Goal: Task Accomplishment & Management: Use online tool/utility

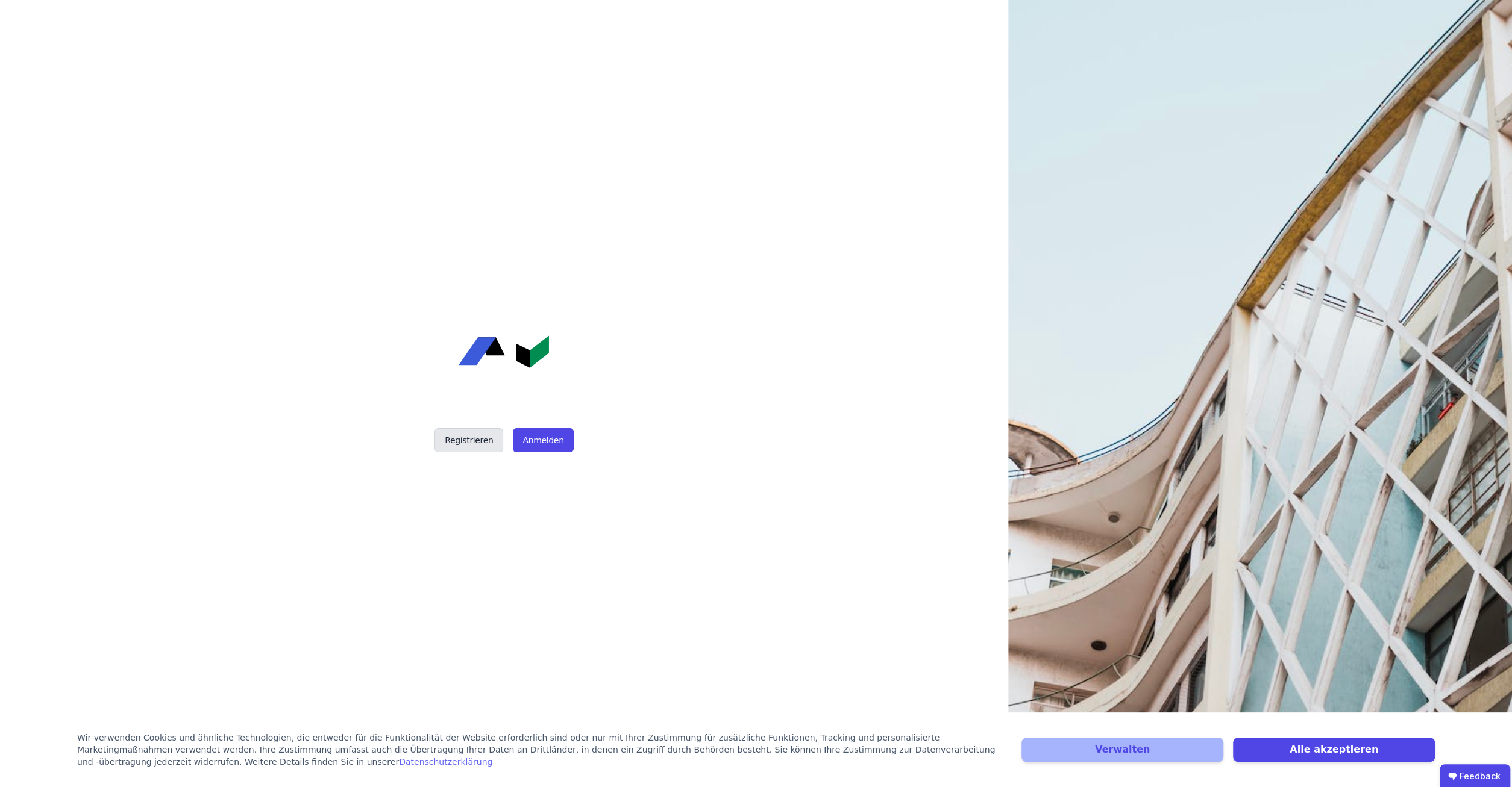
click at [476, 443] on button "Registrieren" at bounding box center [469, 440] width 69 height 25
click at [539, 442] on button "Anmelden" at bounding box center [543, 440] width 60 height 25
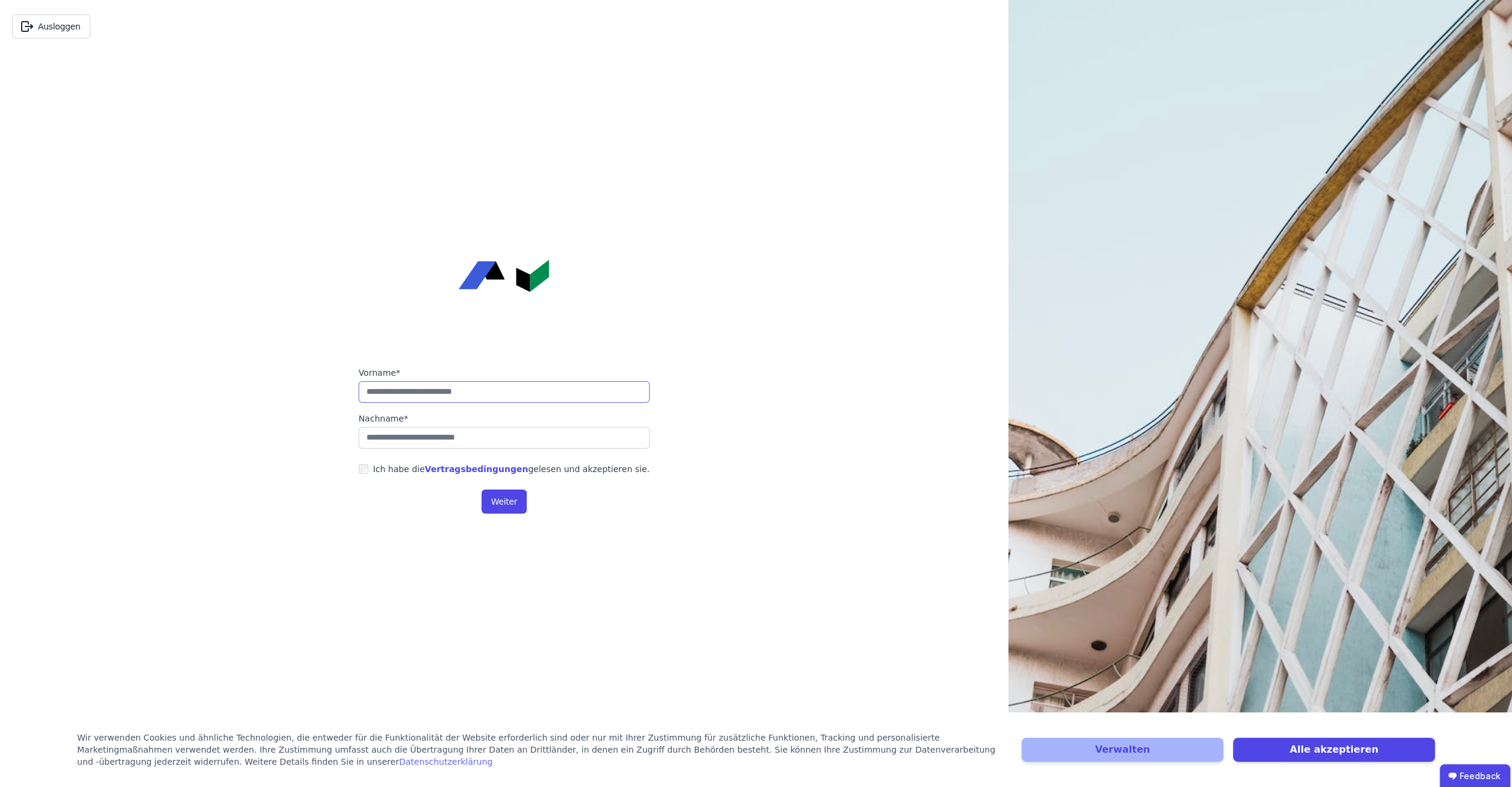
click at [462, 397] on input "string" at bounding box center [504, 393] width 291 height 22
type input "******"
type input "********"
click at [502, 503] on button "Weiter" at bounding box center [505, 502] width 45 height 25
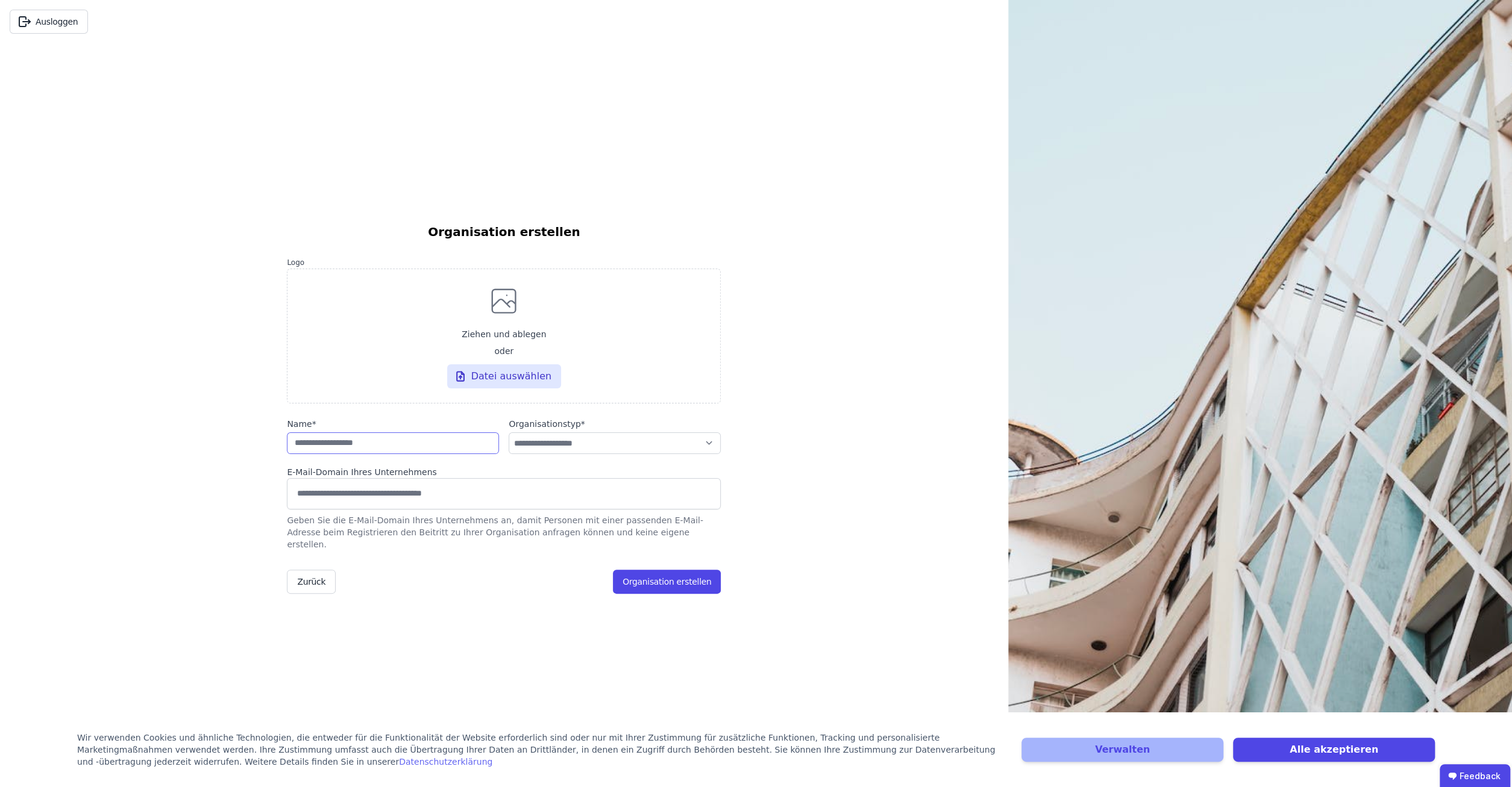
click at [417, 447] on input "string" at bounding box center [392, 443] width 212 height 22
click at [406, 503] on input at bounding box center [504, 493] width 418 height 19
click at [436, 490] on input at bounding box center [504, 493] width 418 height 19
paste input "**********"
type input "**********"
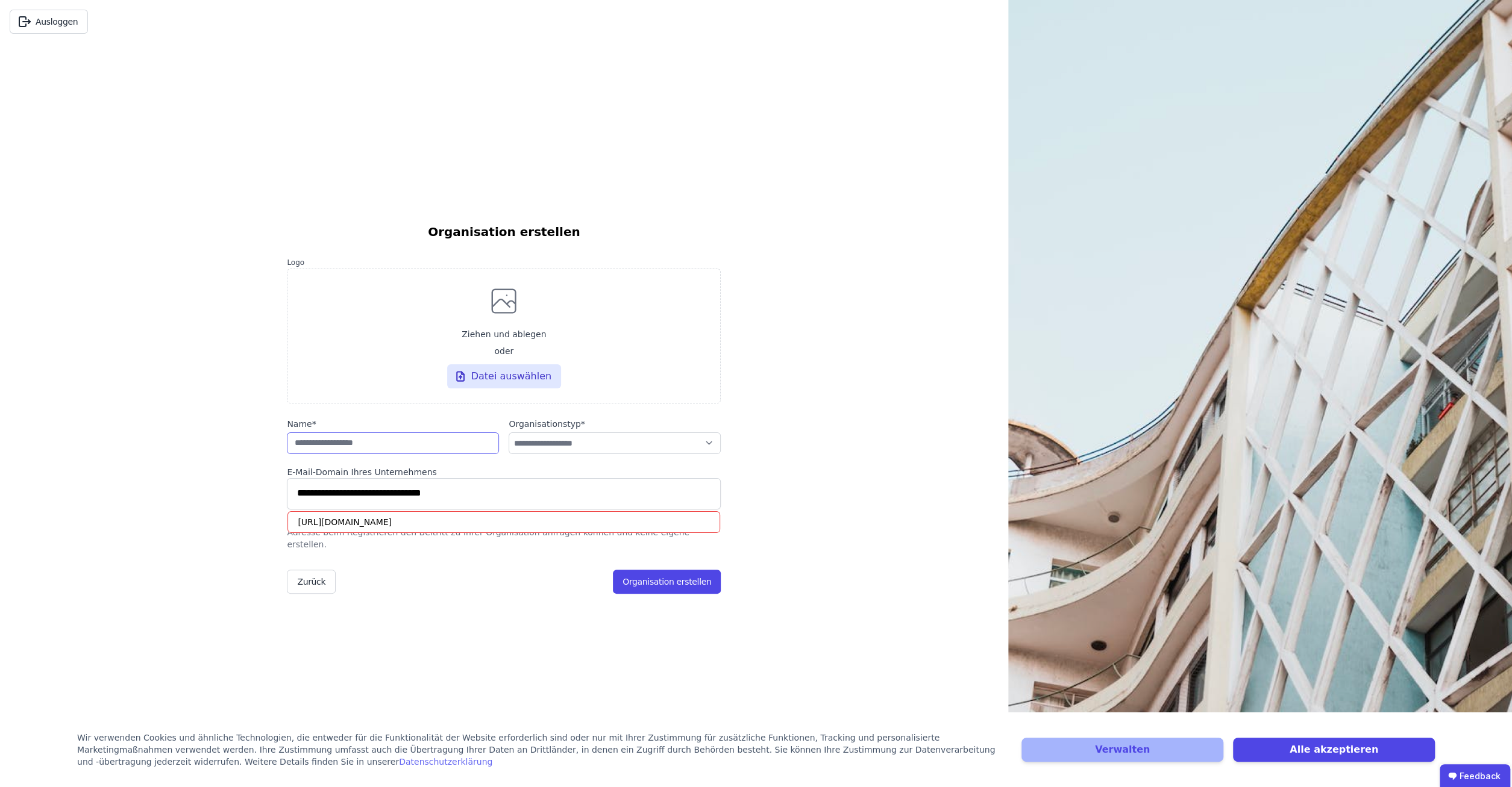
click at [421, 452] on input "string" at bounding box center [392, 443] width 212 height 22
select select "**********"
click option "**********" at bounding box center [0, 0] width 0 height 0
click at [508, 433] on select "**********" at bounding box center [614, 443] width 212 height 22
click at [630, 453] on select "**********" at bounding box center [614, 443] width 212 height 22
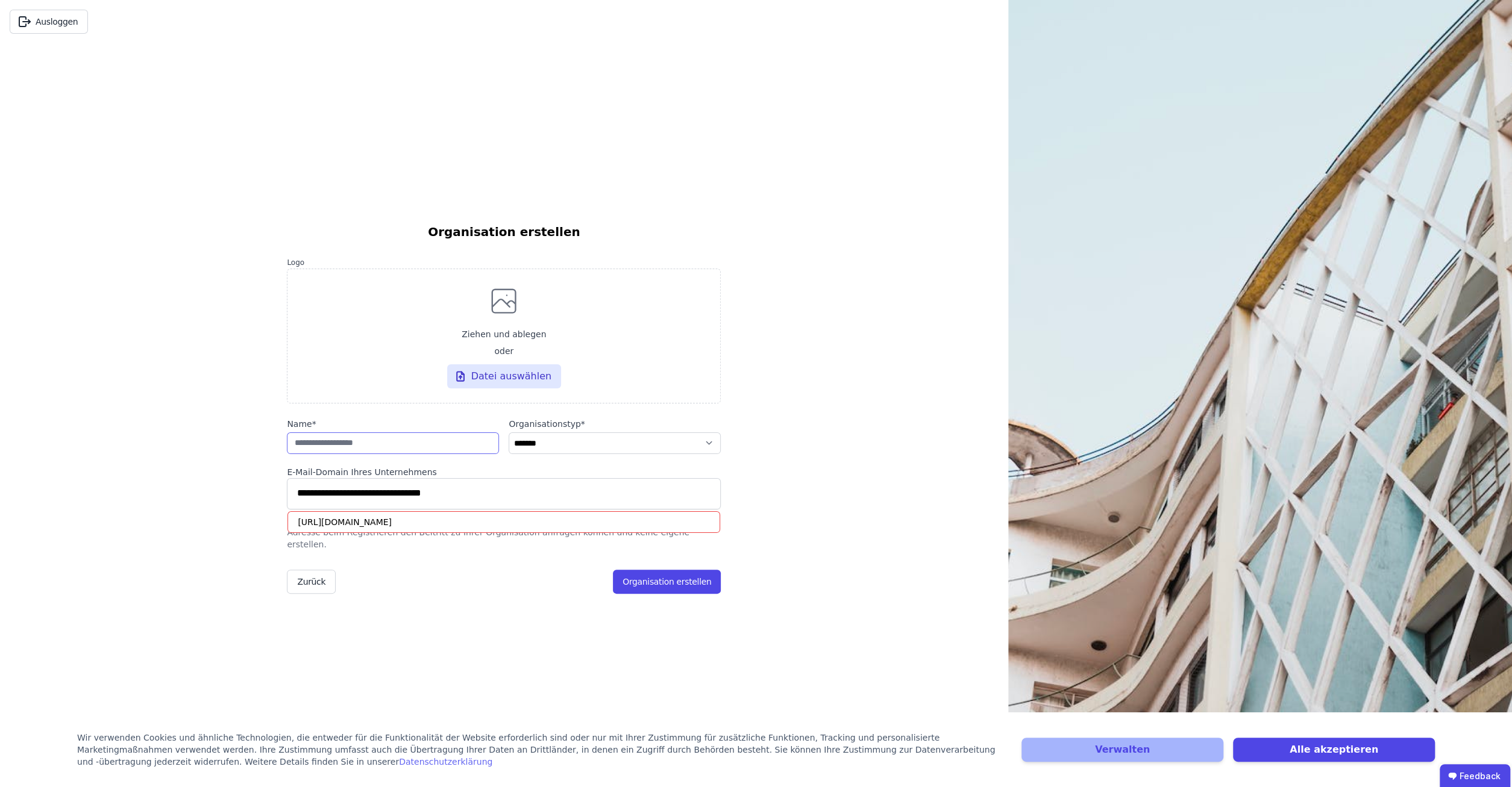
click at [416, 450] on input "string" at bounding box center [392, 443] width 212 height 22
click at [406, 525] on div "[URL][DOMAIN_NAME]" at bounding box center [504, 523] width 433 height 22
click at [418, 503] on input "**********" at bounding box center [504, 493] width 418 height 19
click at [373, 531] on div "[URL][DOMAIN_NAME]" at bounding box center [504, 523] width 433 height 22
click at [470, 494] on input "**********" at bounding box center [504, 493] width 418 height 19
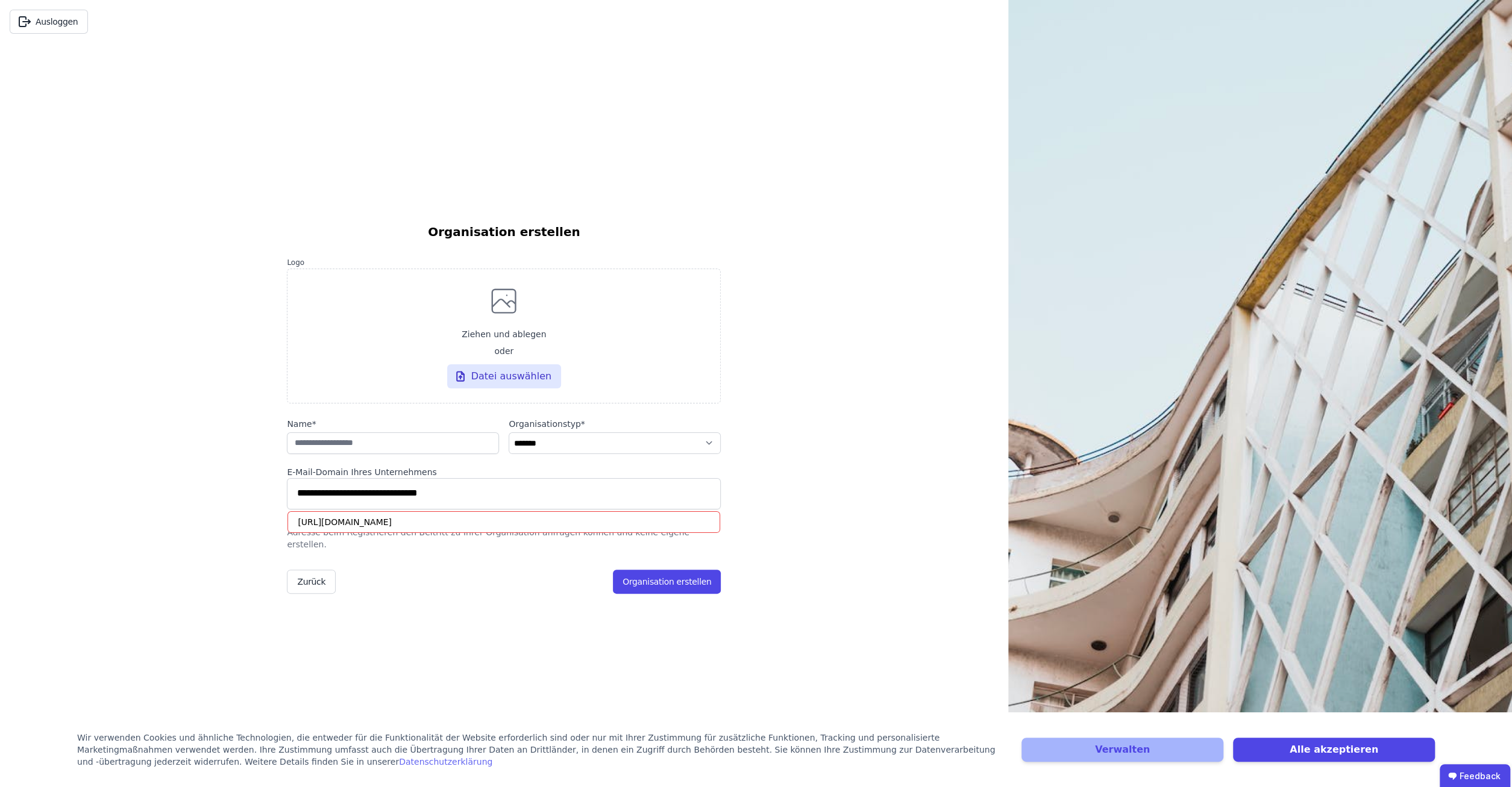
click at [451, 631] on div "**********" at bounding box center [503, 415] width 434 height 744
drag, startPoint x: 328, startPoint y: 502, endPoint x: 233, endPoint y: 512, distance: 95.5
click at [295, 503] on input "**********" at bounding box center [504, 493] width 418 height 19
type input "**********"
click at [345, 626] on div "**********" at bounding box center [503, 415] width 434 height 744
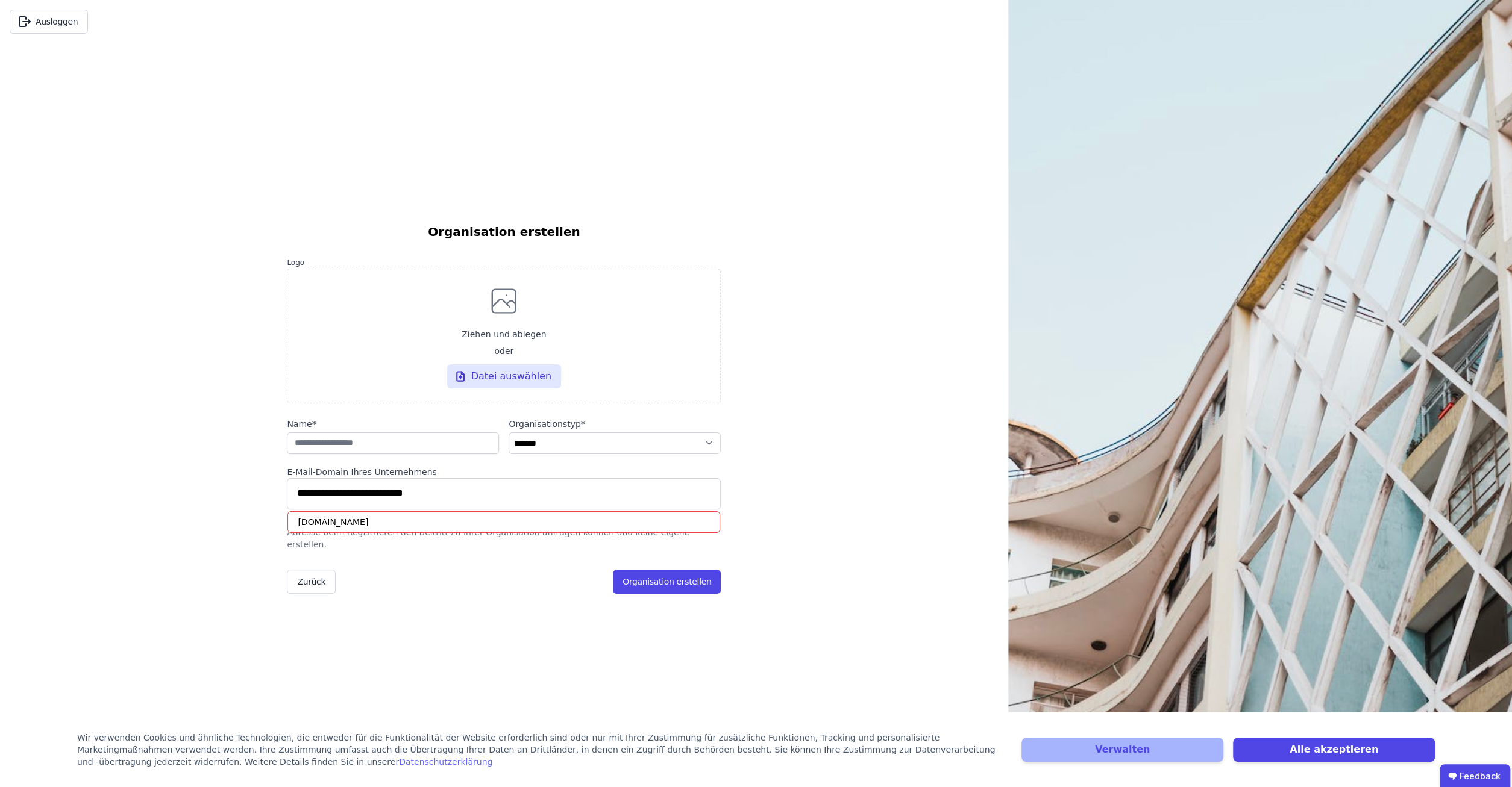
click at [434, 430] on label "Name *" at bounding box center [392, 423] width 212 height 12
click at [437, 443] on input "string" at bounding box center [392, 443] width 212 height 22
type input "**********"
click at [471, 503] on input "**********" at bounding box center [504, 493] width 418 height 19
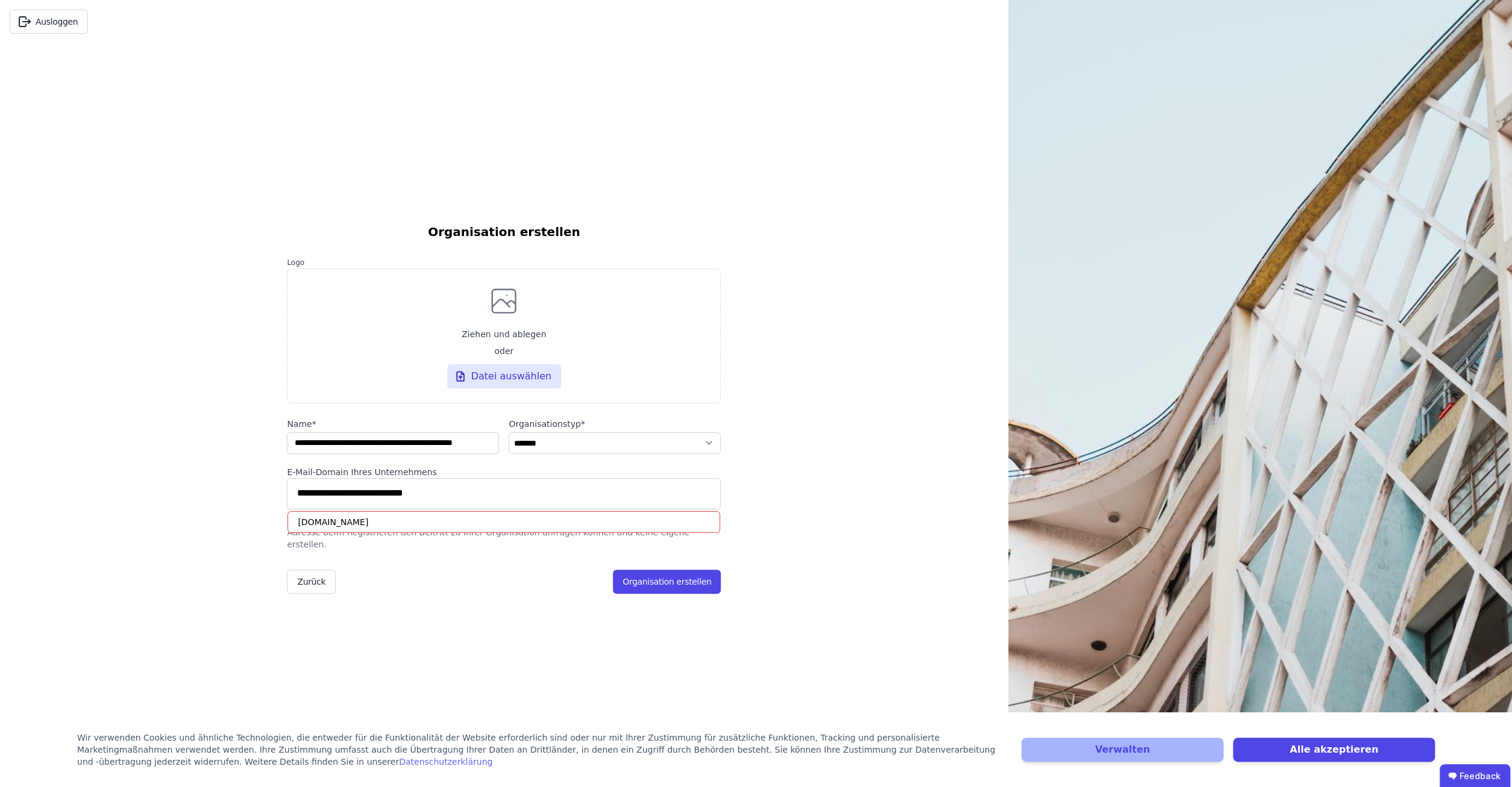
click at [406, 532] on div "[DOMAIN_NAME]" at bounding box center [504, 523] width 433 height 22
click at [396, 527] on div "[DOMAIN_NAME]" at bounding box center [504, 523] width 433 height 22
click at [452, 570] on div "Zurück Organisation erstellen" at bounding box center [503, 582] width 434 height 25
click at [462, 499] on input "**********" at bounding box center [504, 493] width 418 height 19
drag, startPoint x: 462, startPoint y: 499, endPoint x: 254, endPoint y: 499, distance: 208.0
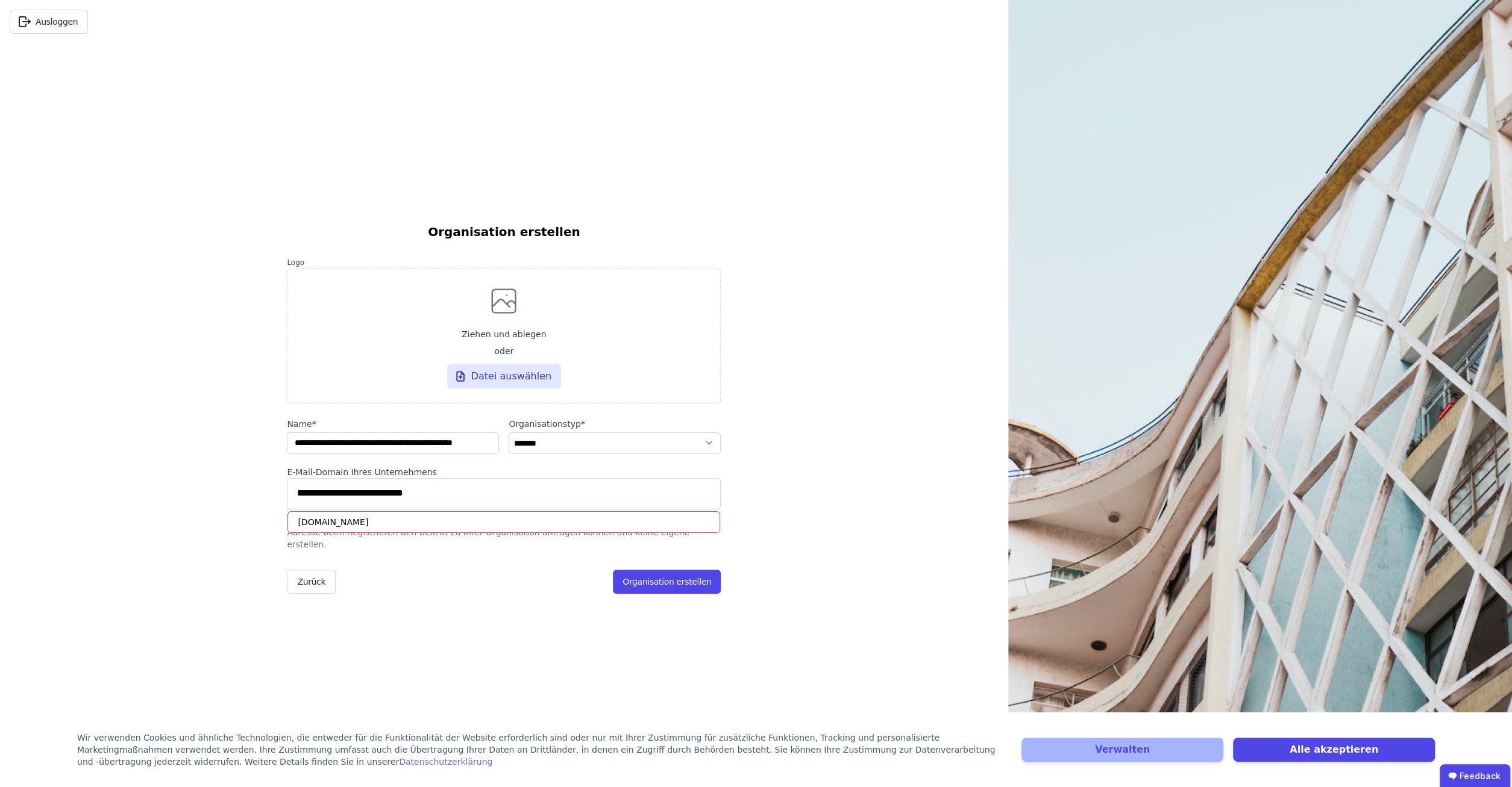
click at [295, 499] on input "**********" at bounding box center [504, 493] width 418 height 19
type input "**********"
click at [663, 578] on button "Organisation erstellen" at bounding box center [666, 582] width 108 height 25
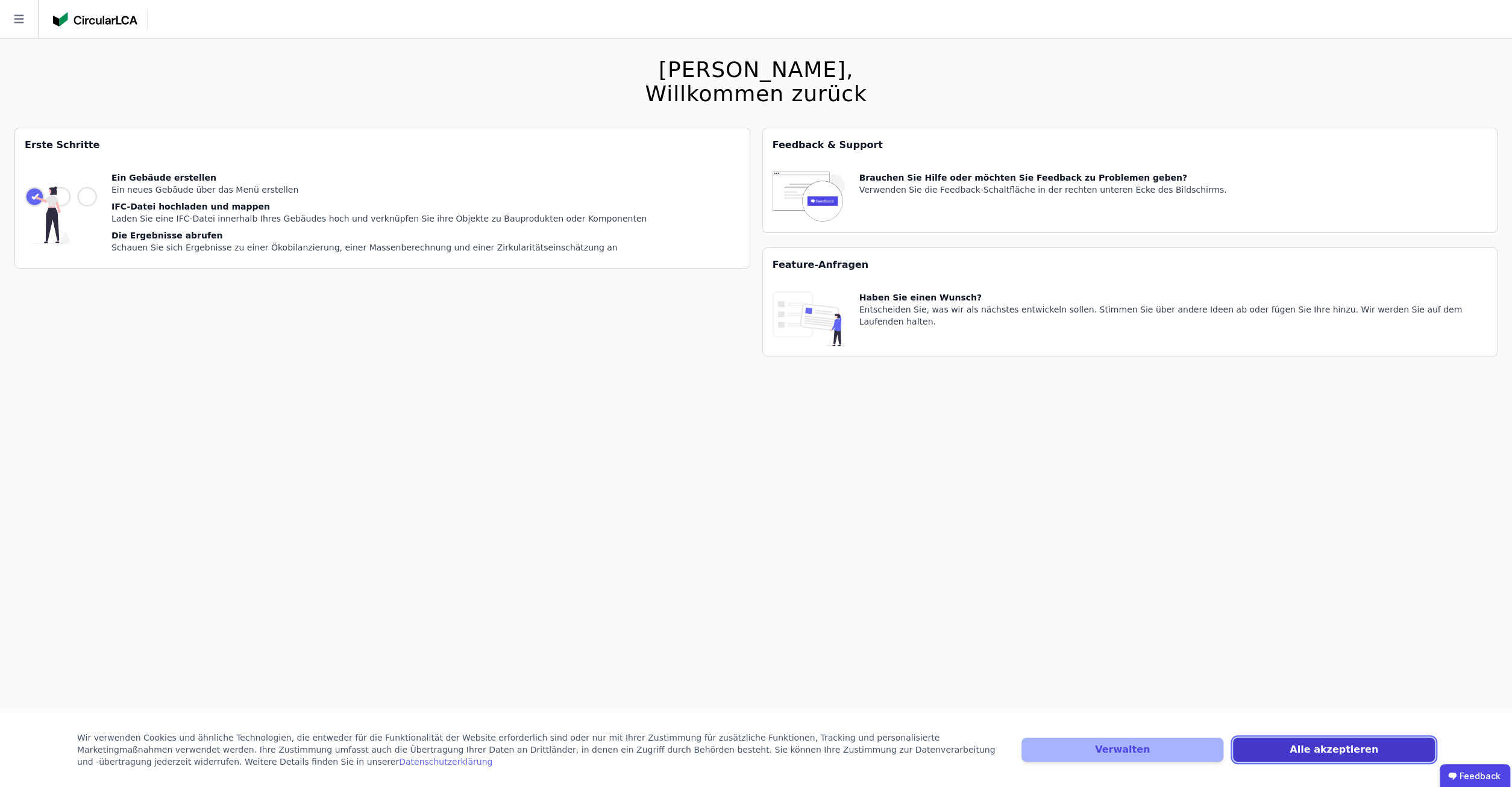
click at [1311, 750] on button "Alle akzeptieren" at bounding box center [1334, 750] width 202 height 25
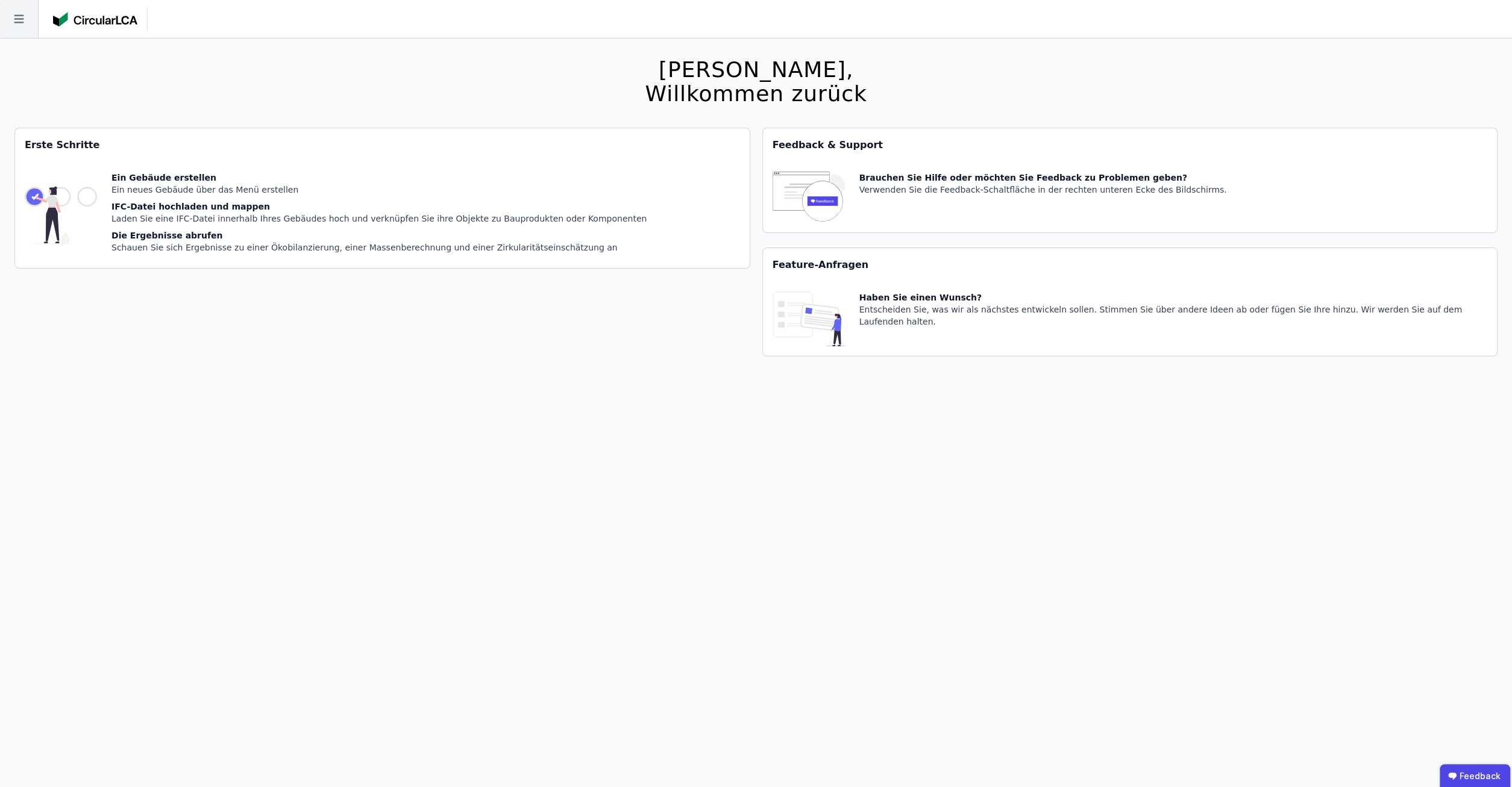
click at [14, 16] on icon at bounding box center [19, 19] width 38 height 38
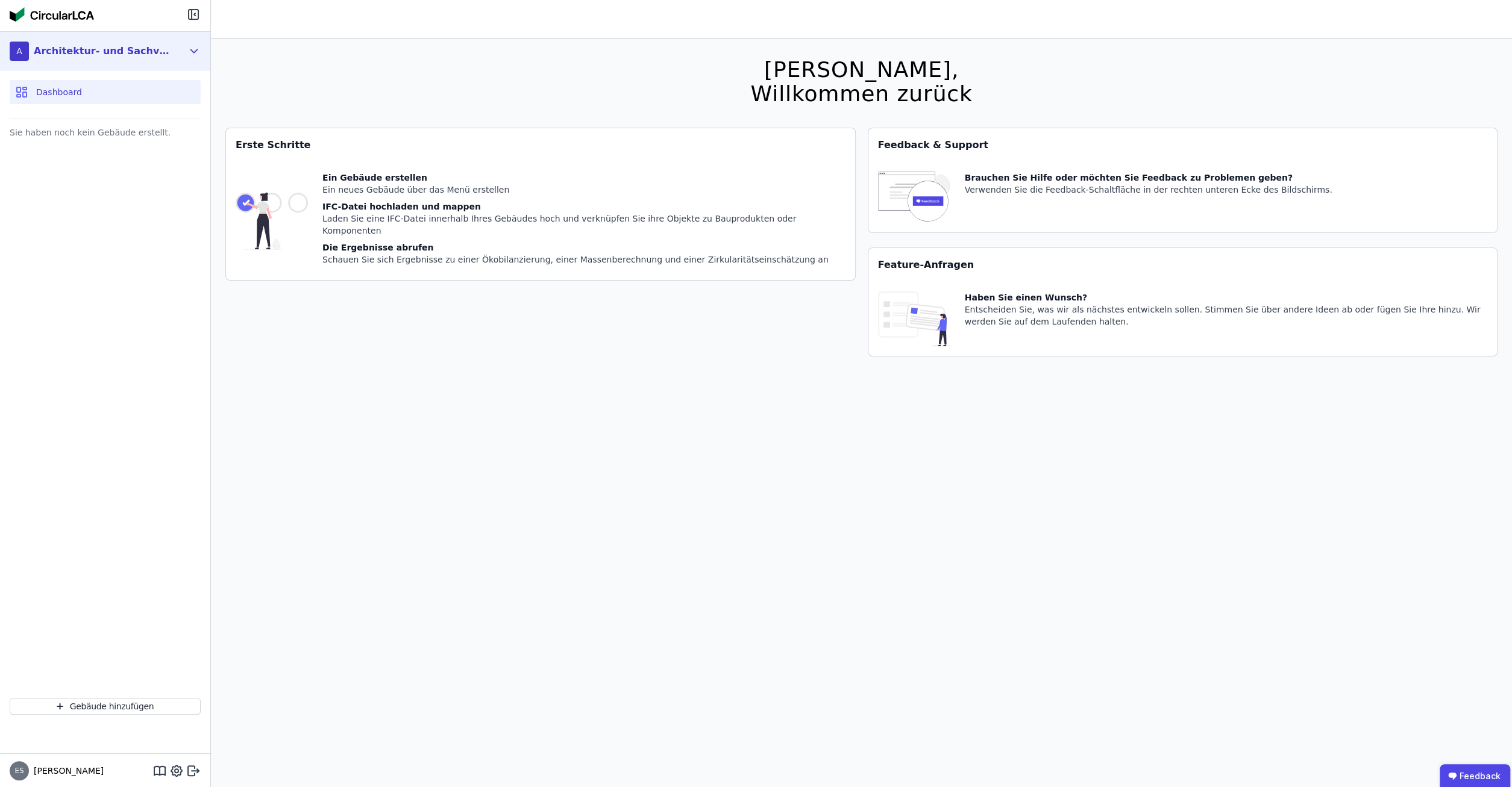
click at [155, 53] on div "Architektur- und Sachverständigenbüro Oevermann GmbH" at bounding box center [103, 51] width 138 height 15
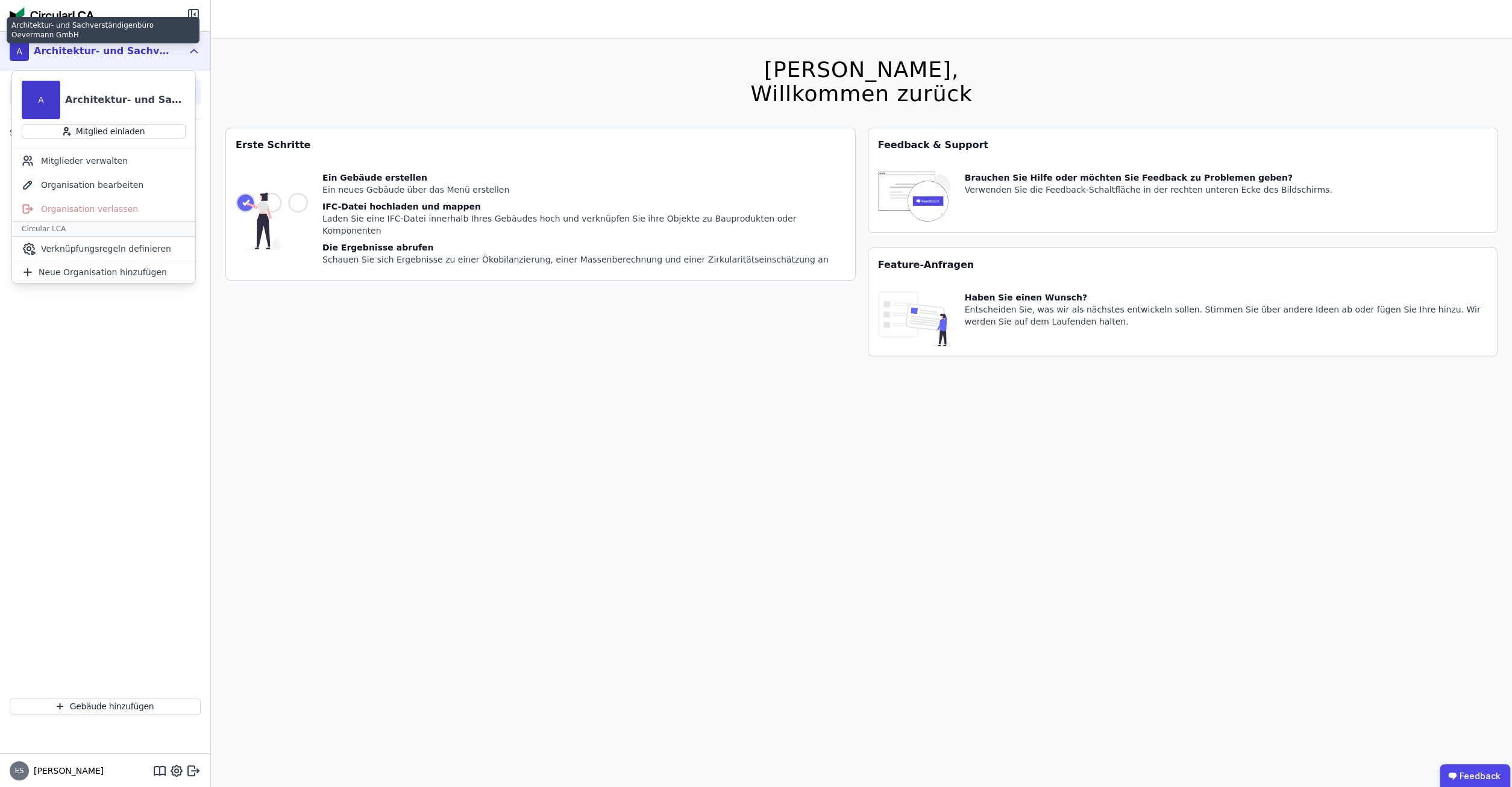
click at [155, 53] on div "Architektur- und Sachverständigenbüro Oevermann GmbH" at bounding box center [103, 51] width 138 height 15
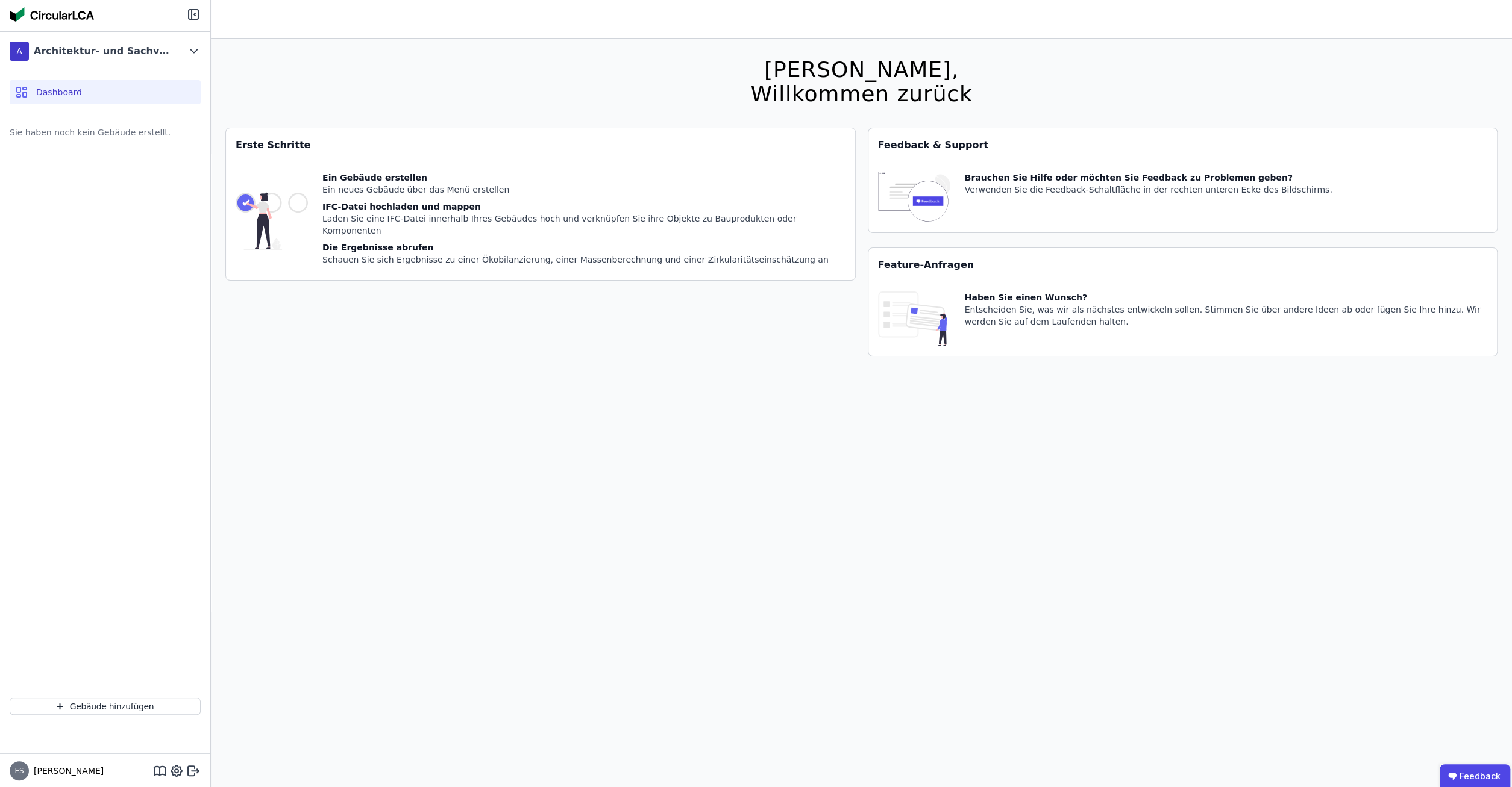
click at [49, 95] on span "Dashboard" at bounding box center [59, 92] width 45 height 12
click at [104, 700] on button "Gebäude hinzufügen" at bounding box center [105, 706] width 191 height 17
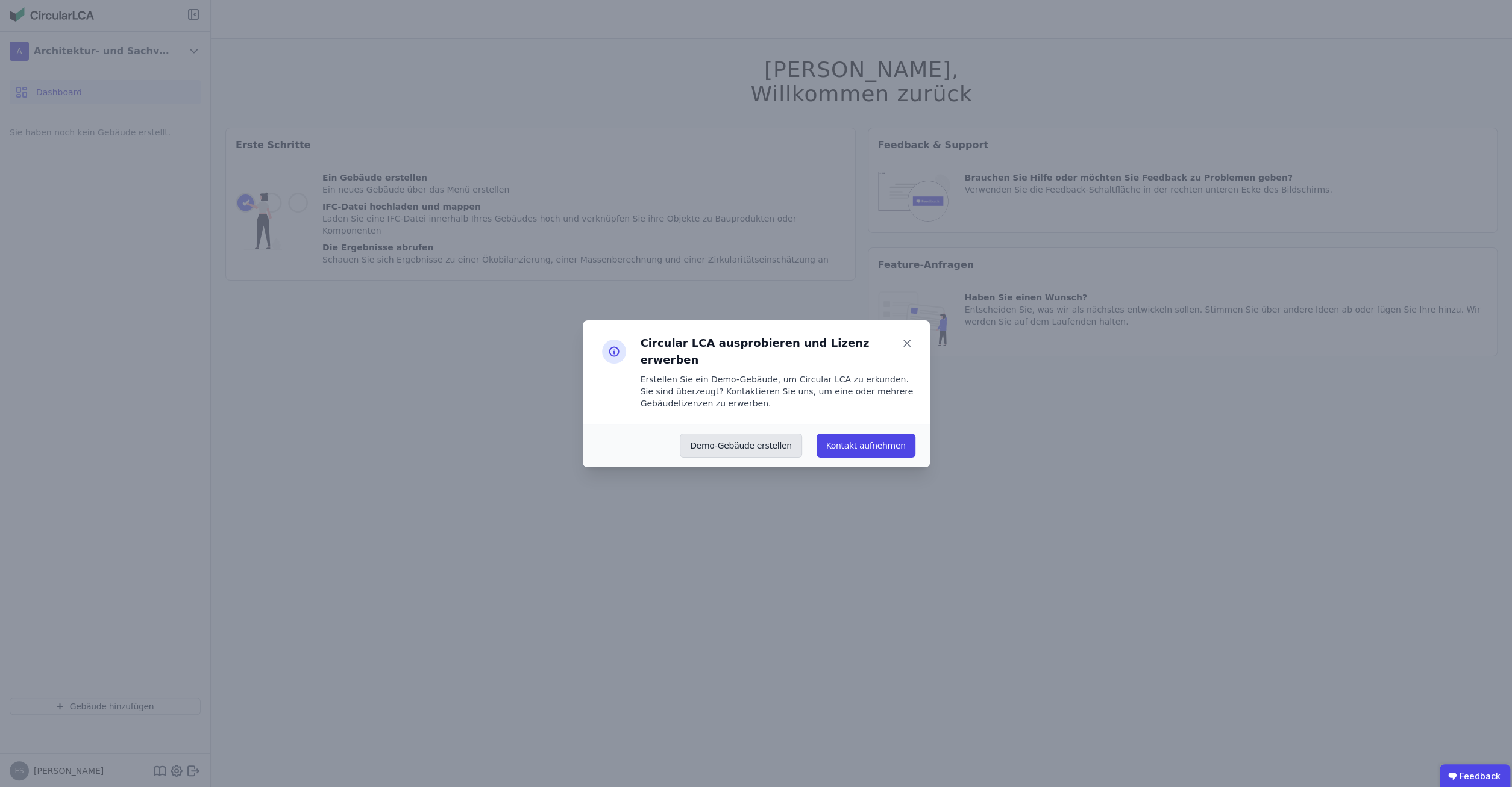
click at [775, 439] on button "Demo-Gebäude erstellen" at bounding box center [741, 445] width 123 height 25
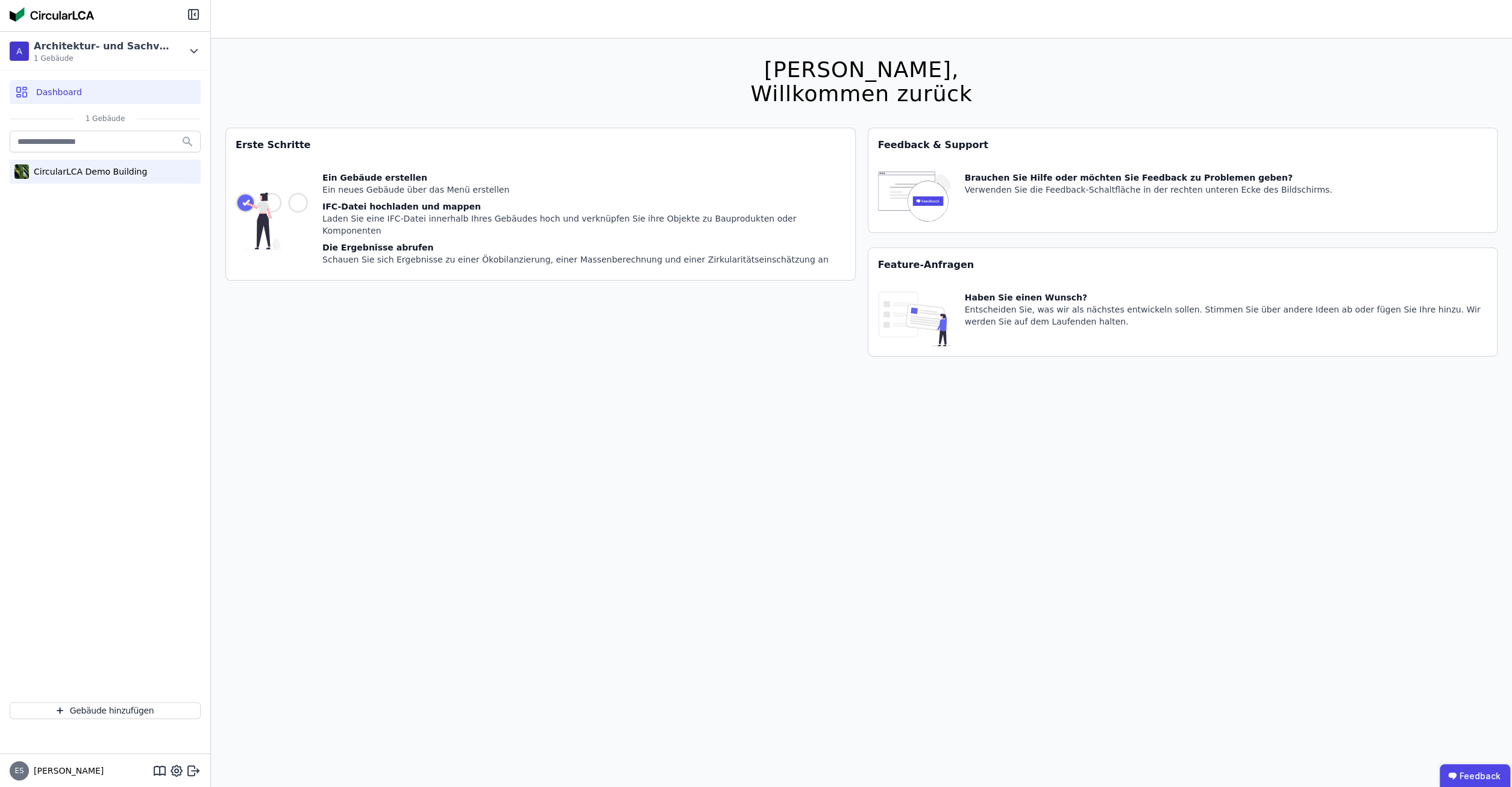
click at [112, 167] on div "CircularLCA Demo Building" at bounding box center [88, 171] width 118 height 12
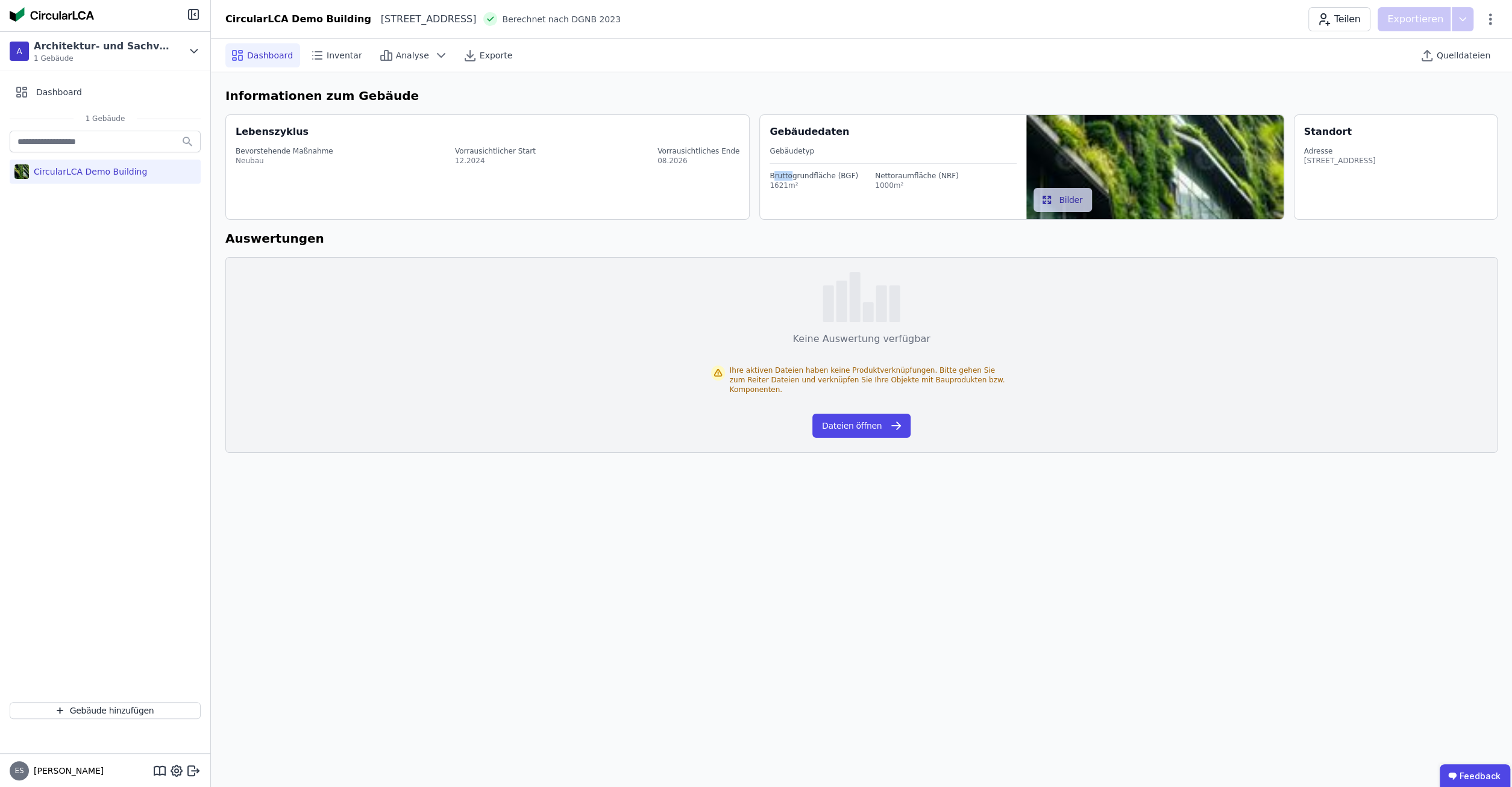
drag, startPoint x: 775, startPoint y: 178, endPoint x: 790, endPoint y: 178, distance: 15.0
click at [789, 178] on div "Bruttogrundfläche (BGF)" at bounding box center [813, 175] width 88 height 10
click at [834, 181] on div "1621m²" at bounding box center [813, 185] width 88 height 10
click at [897, 183] on div "1000m²" at bounding box center [916, 185] width 84 height 10
drag, startPoint x: 598, startPoint y: 180, endPoint x: 638, endPoint y: 182, distance: 40.0
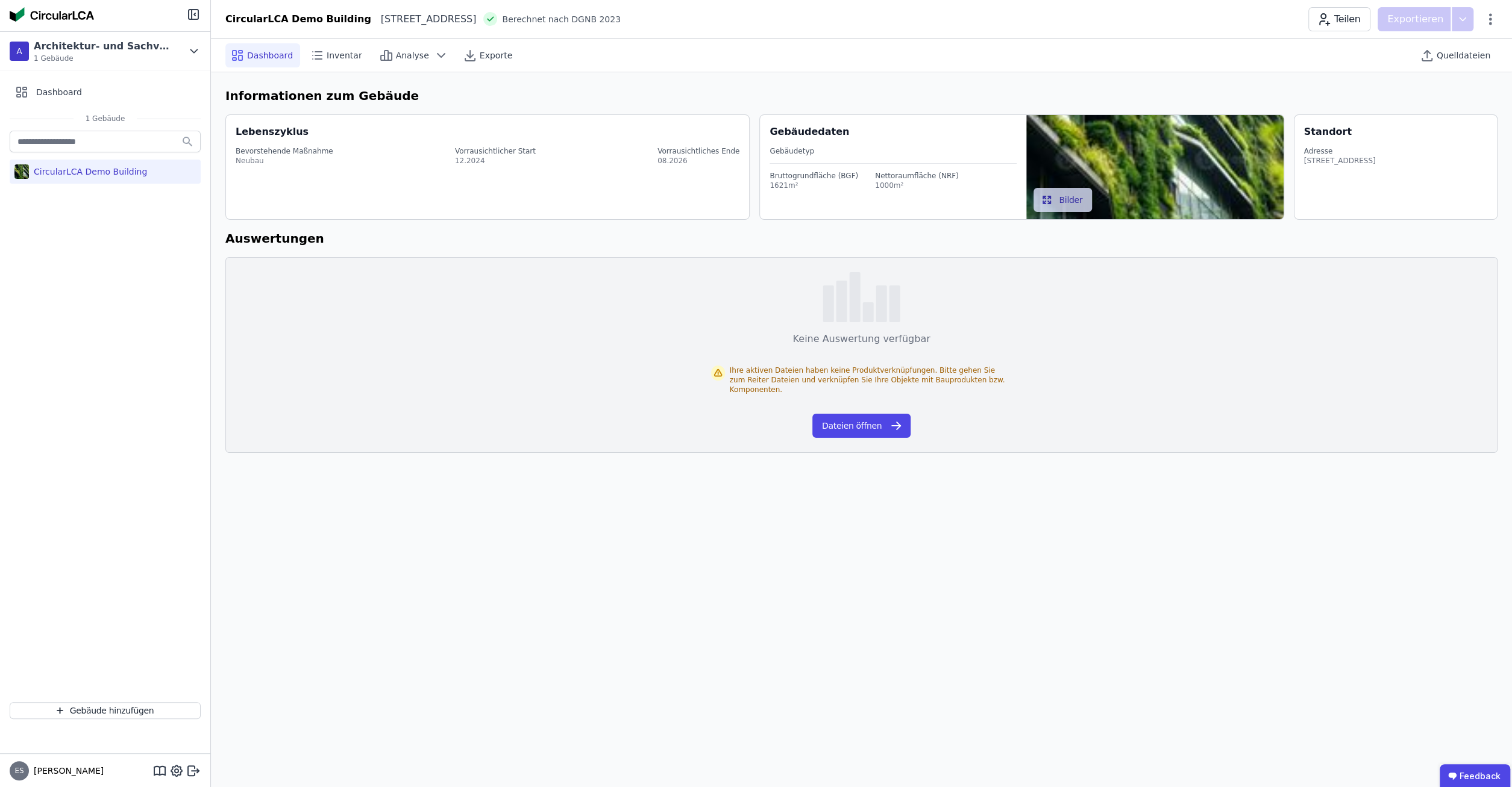
click at [606, 183] on div "Lebenszyklus Bevorstehende Maßnahme Neubau Vorrausichtlicher Start 12.2024 Vorr…" at bounding box center [487, 167] width 525 height 105
click at [1345, 160] on div "Heimeranplatz 2 80339 München DE" at bounding box center [1339, 161] width 72 height 10
click at [855, 413] on button "Dateien öffnen" at bounding box center [861, 425] width 98 height 25
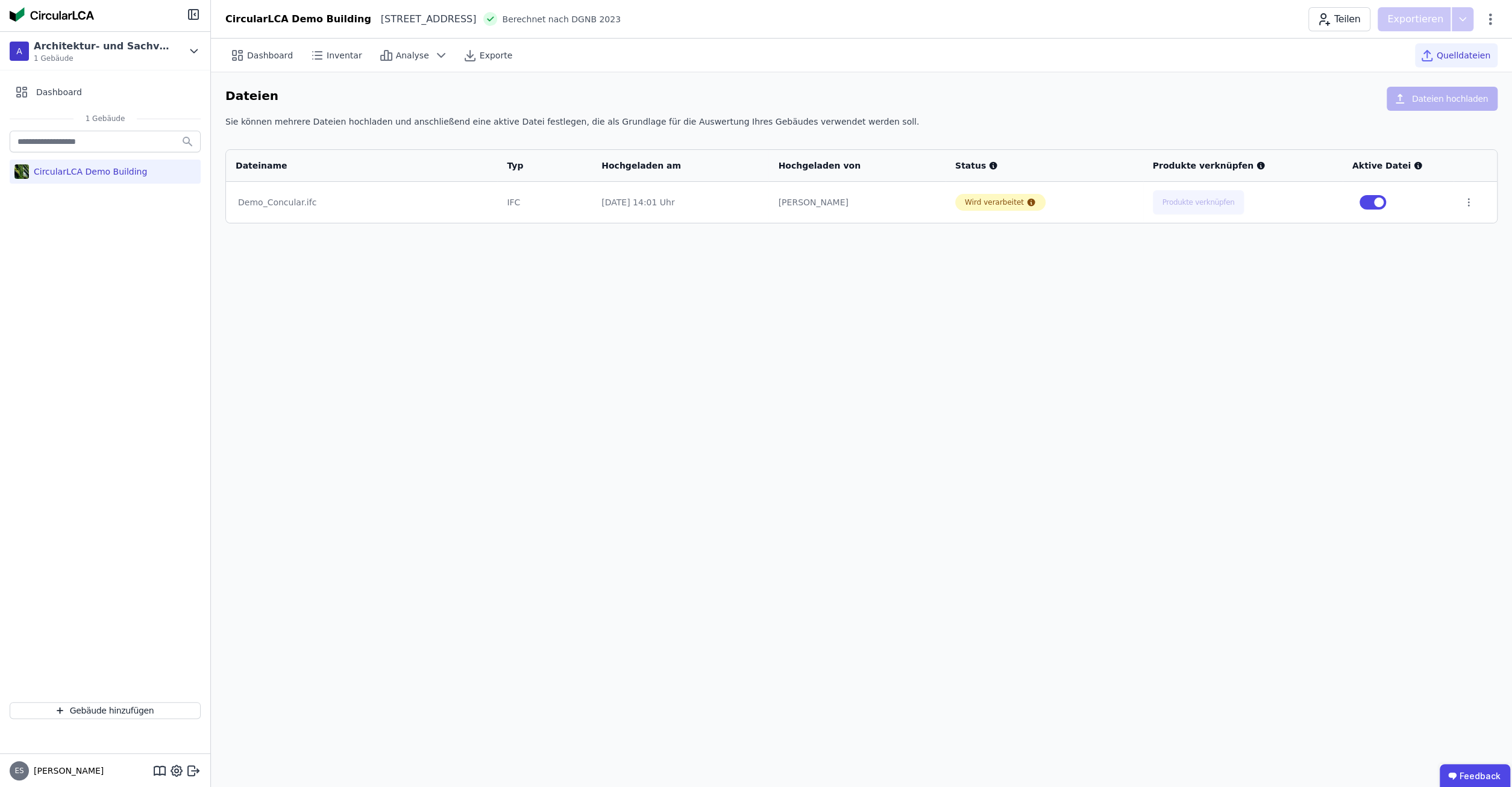
click at [268, 207] on div "Demo_Concular.ifc" at bounding box center [362, 202] width 247 height 12
click at [991, 203] on div "Wird verarbeitet" at bounding box center [994, 202] width 59 height 10
click at [279, 202] on div "Demo_Concular.ifc" at bounding box center [362, 202] width 247 height 12
click at [80, 170] on div "CircularLCA Demo Building" at bounding box center [88, 171] width 118 height 12
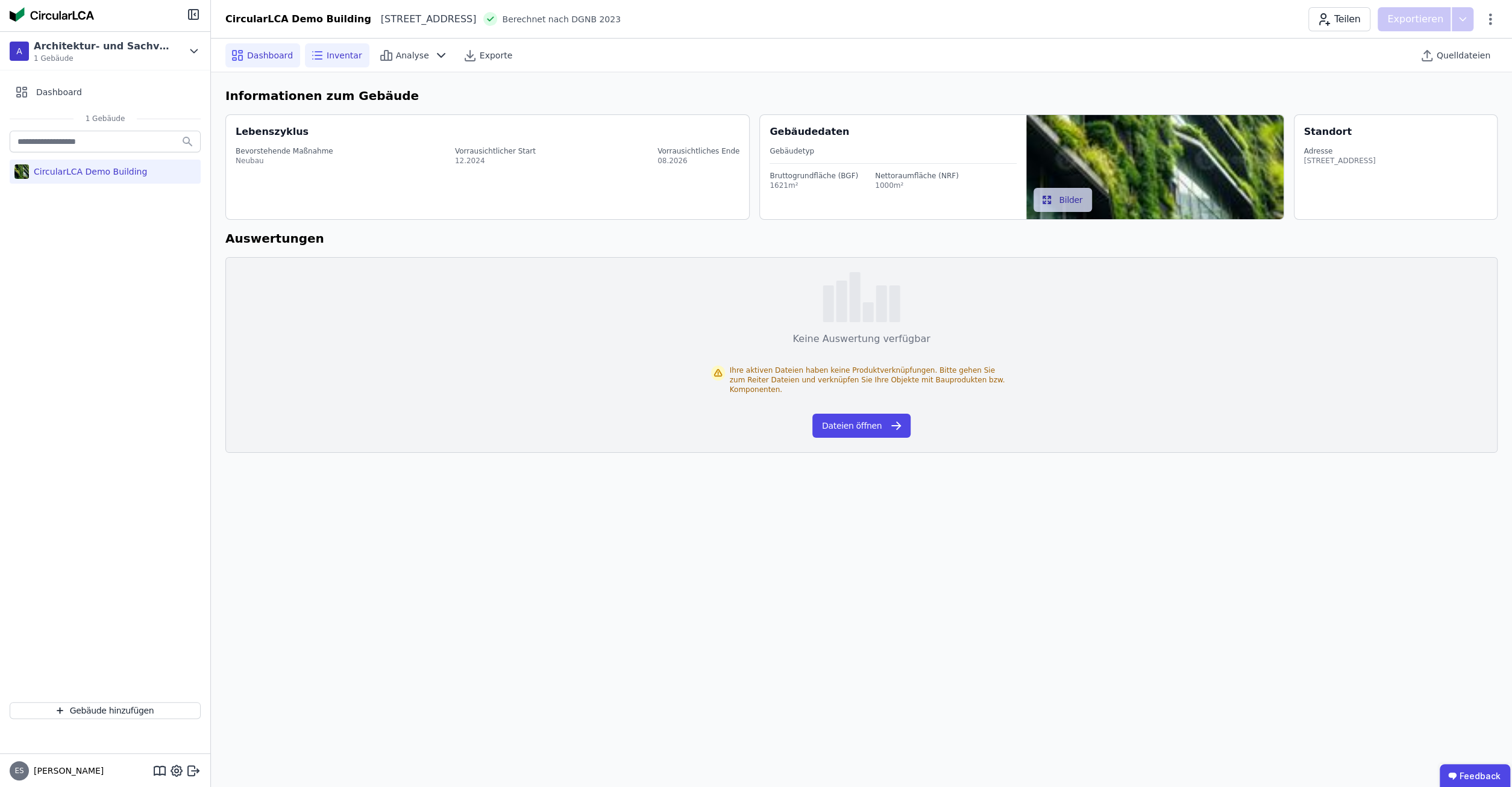
click at [340, 53] on span "Inventar" at bounding box center [344, 55] width 35 height 12
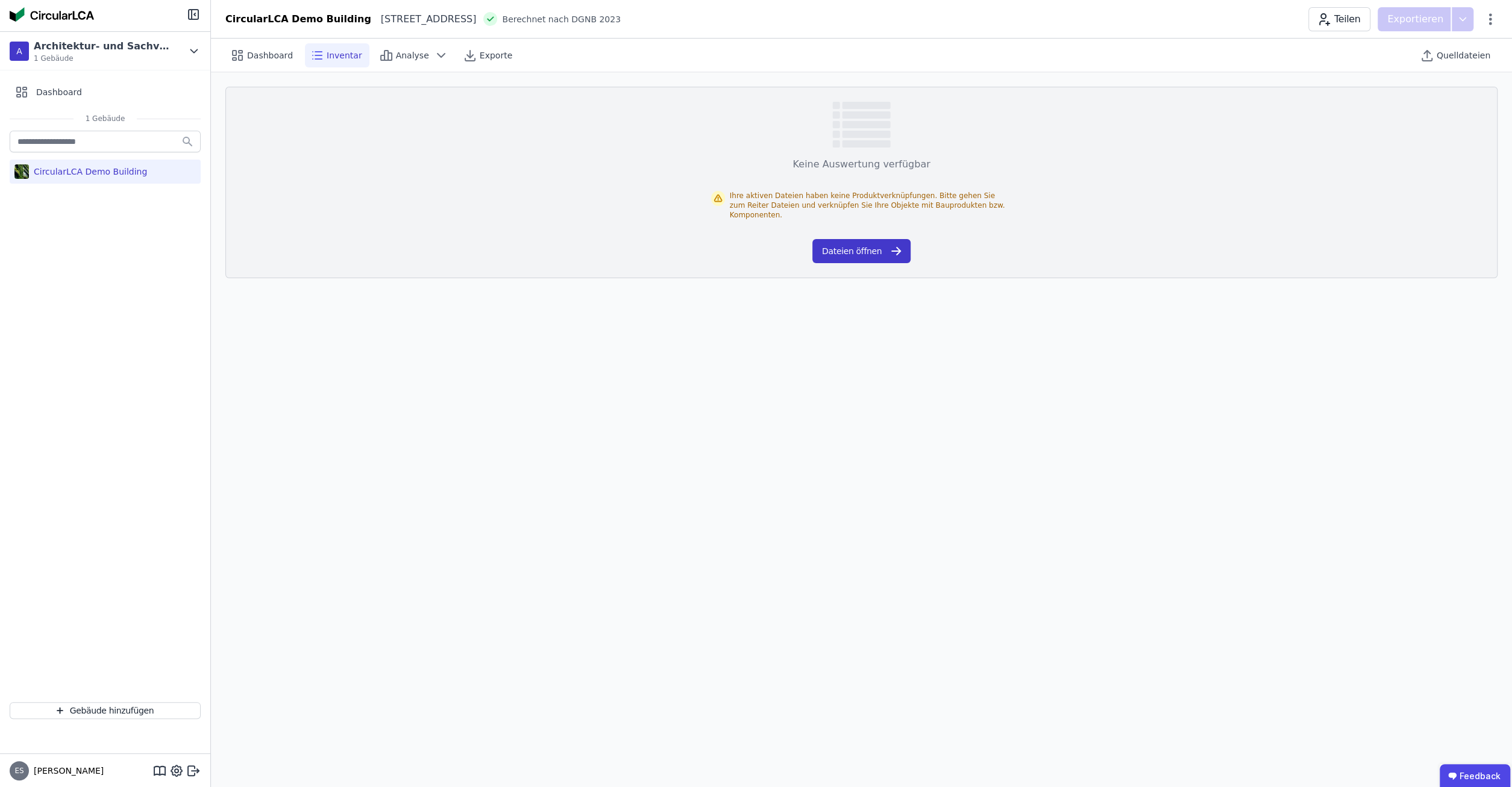
click at [854, 239] on button "Dateien öffnen" at bounding box center [861, 251] width 98 height 25
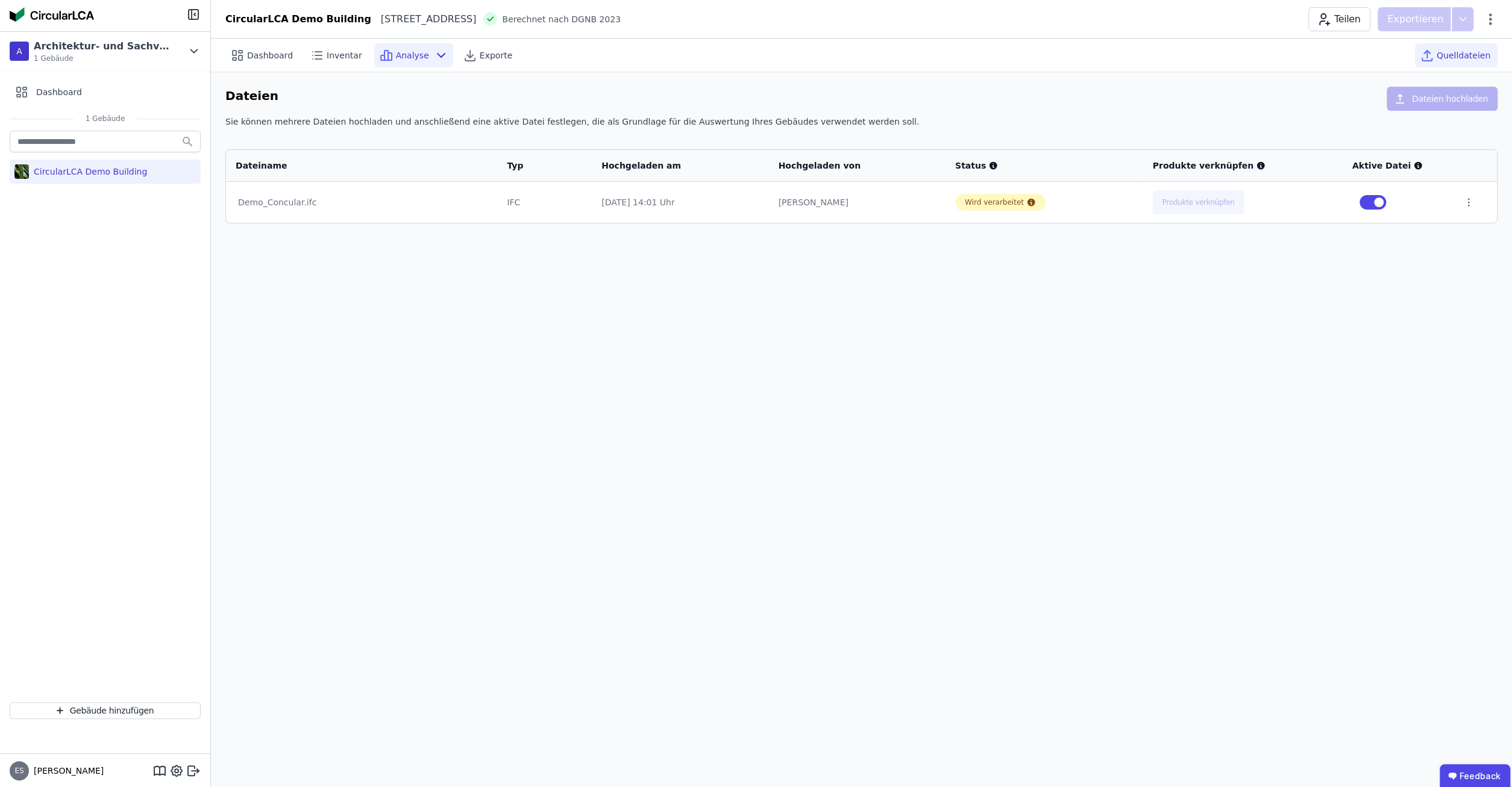
click at [405, 46] on div "Analyse" at bounding box center [414, 55] width 79 height 25
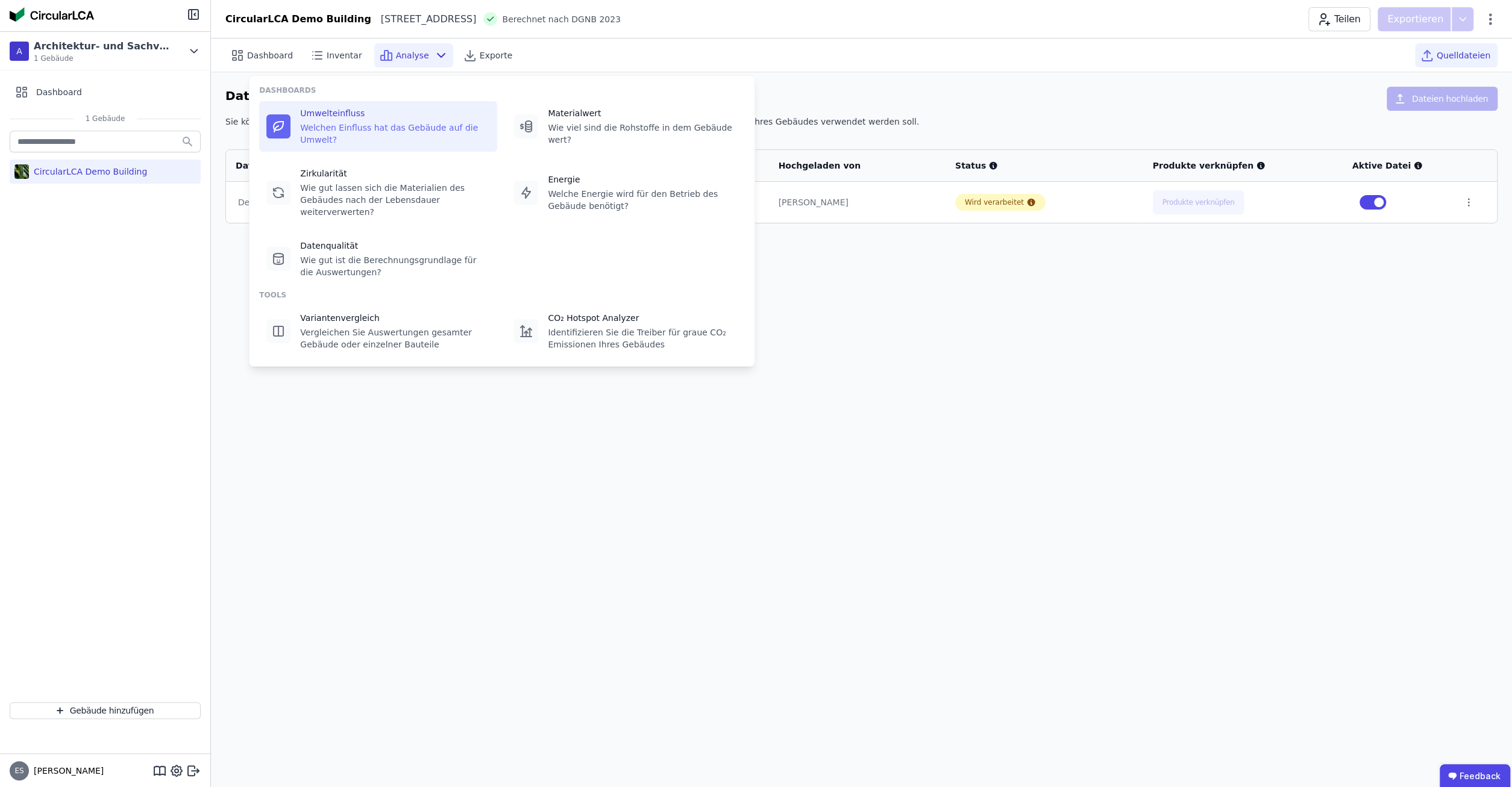
click at [399, 112] on div "Umwelteinfluss" at bounding box center [395, 113] width 190 height 12
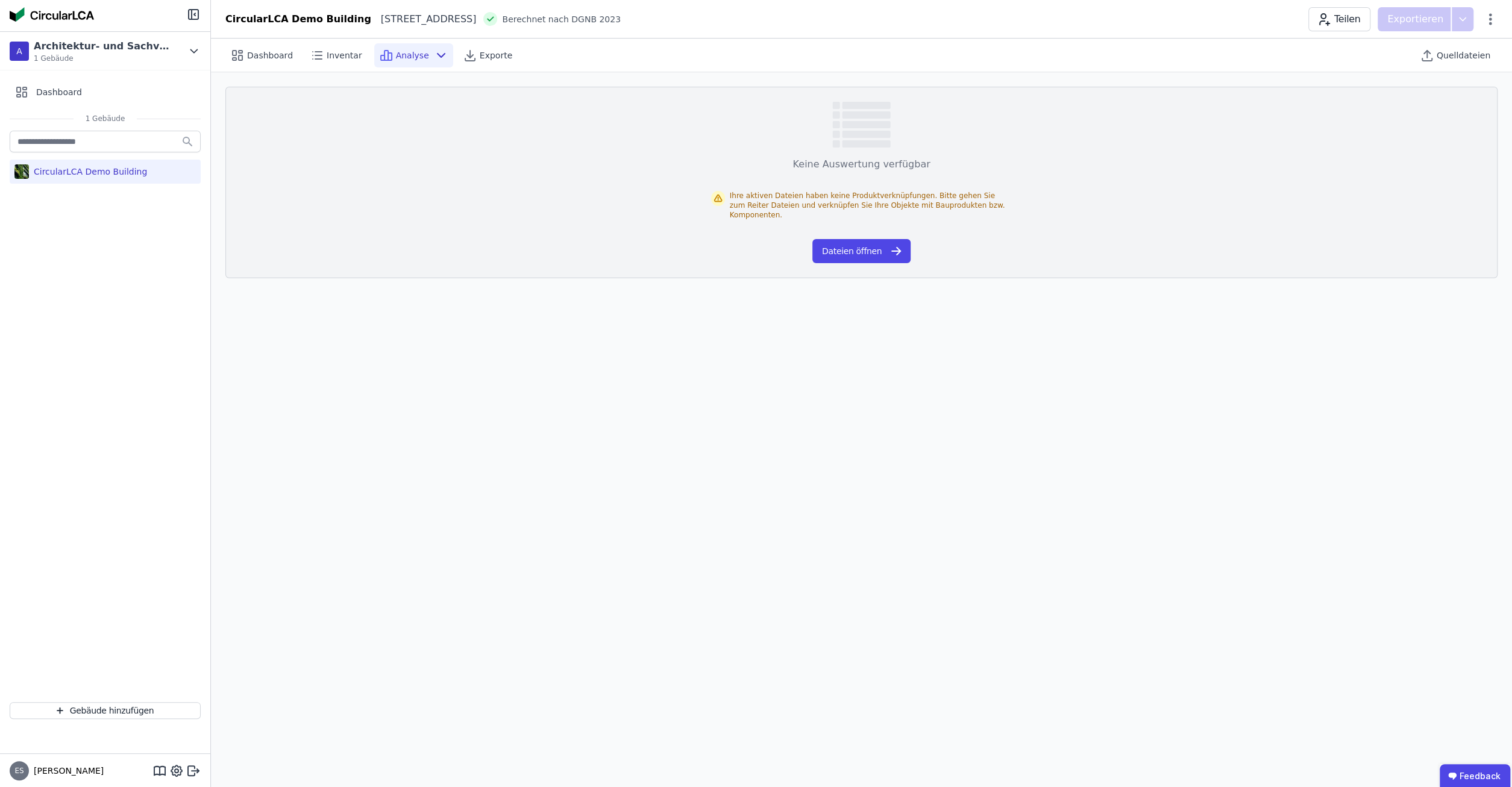
click at [405, 55] on span "Analyse" at bounding box center [412, 55] width 33 height 12
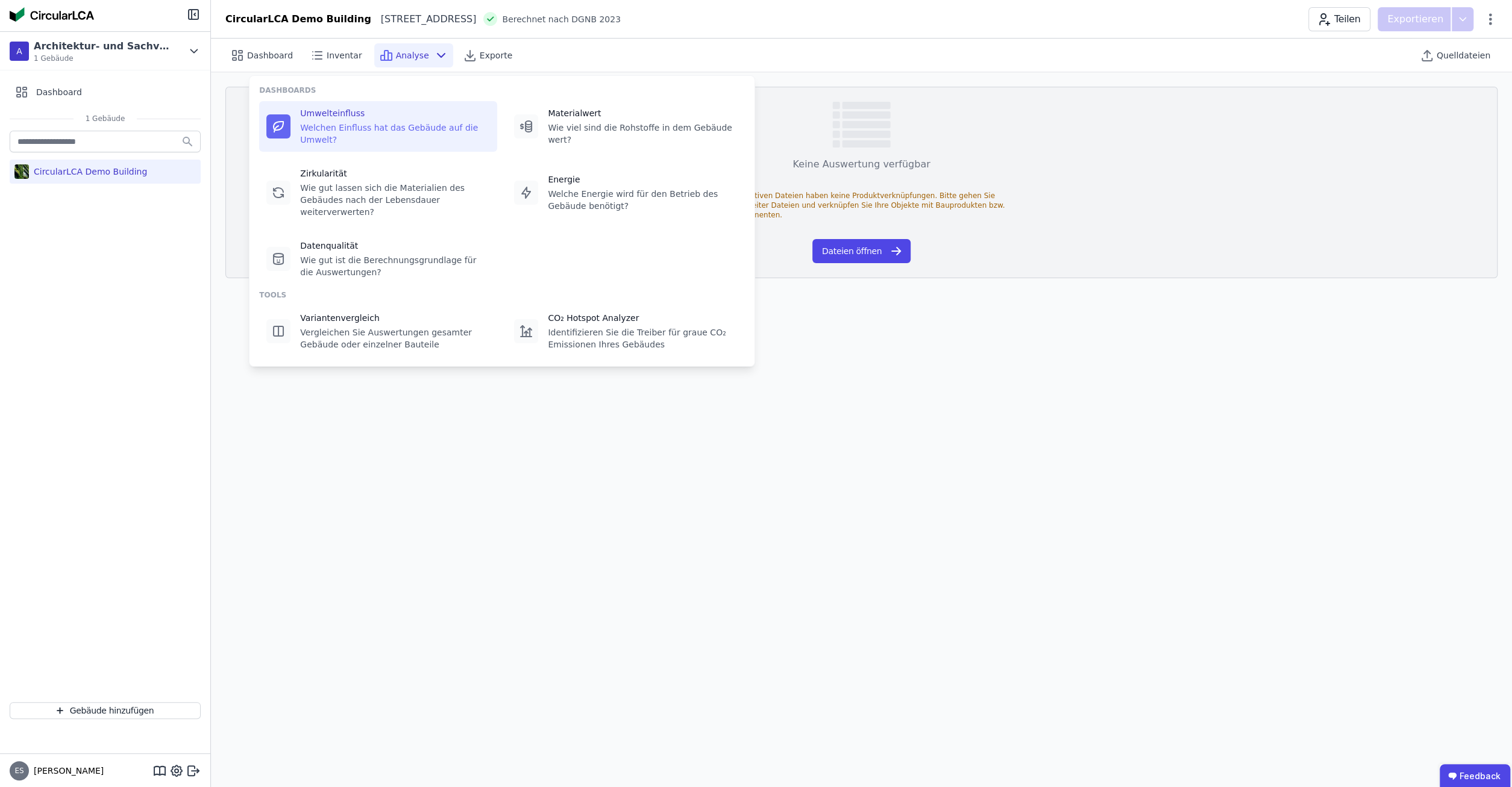
click at [405, 55] on span "Analyse" at bounding box center [412, 55] width 33 height 12
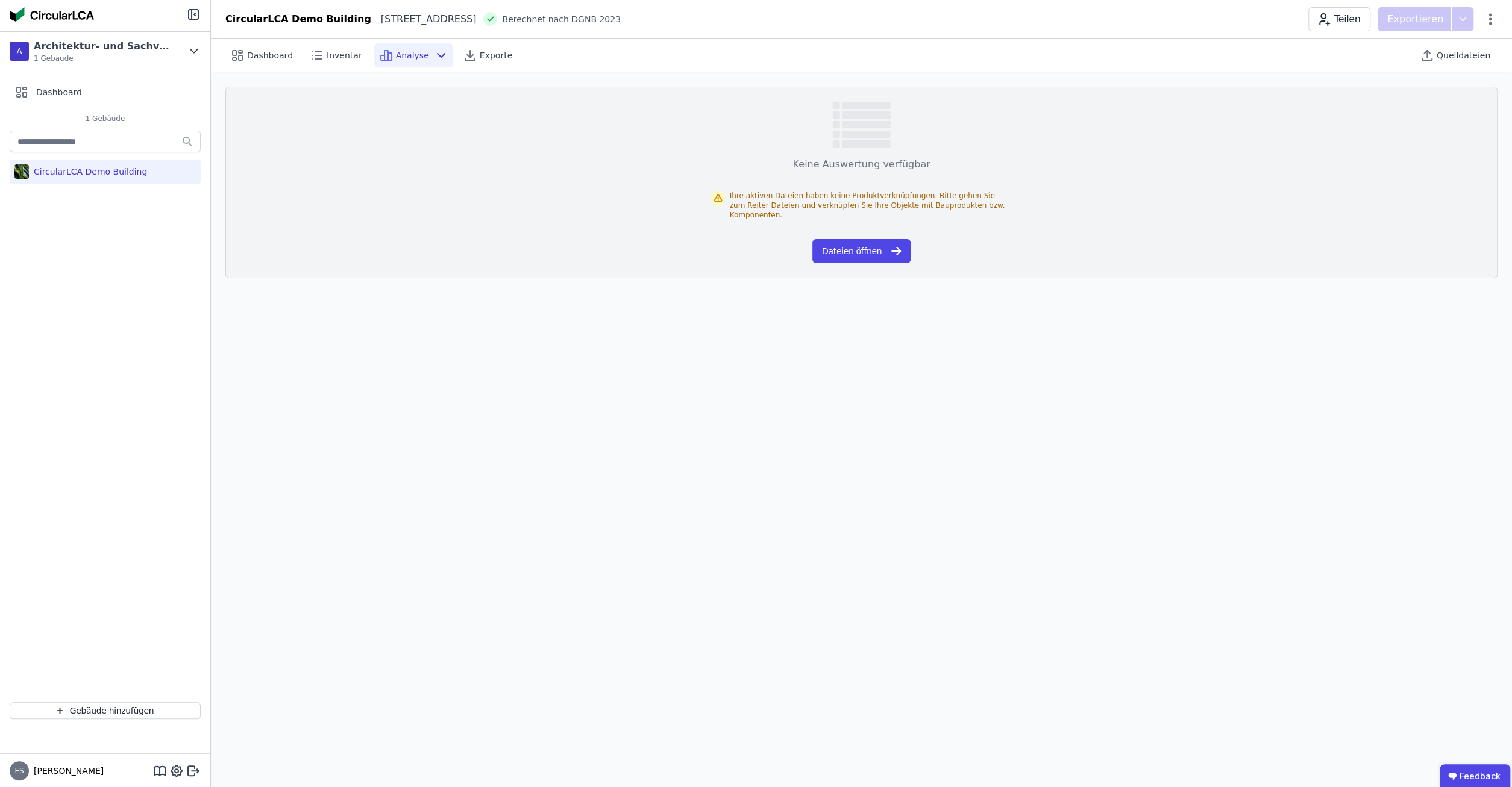
click at [405, 55] on span "Analyse" at bounding box center [412, 55] width 33 height 12
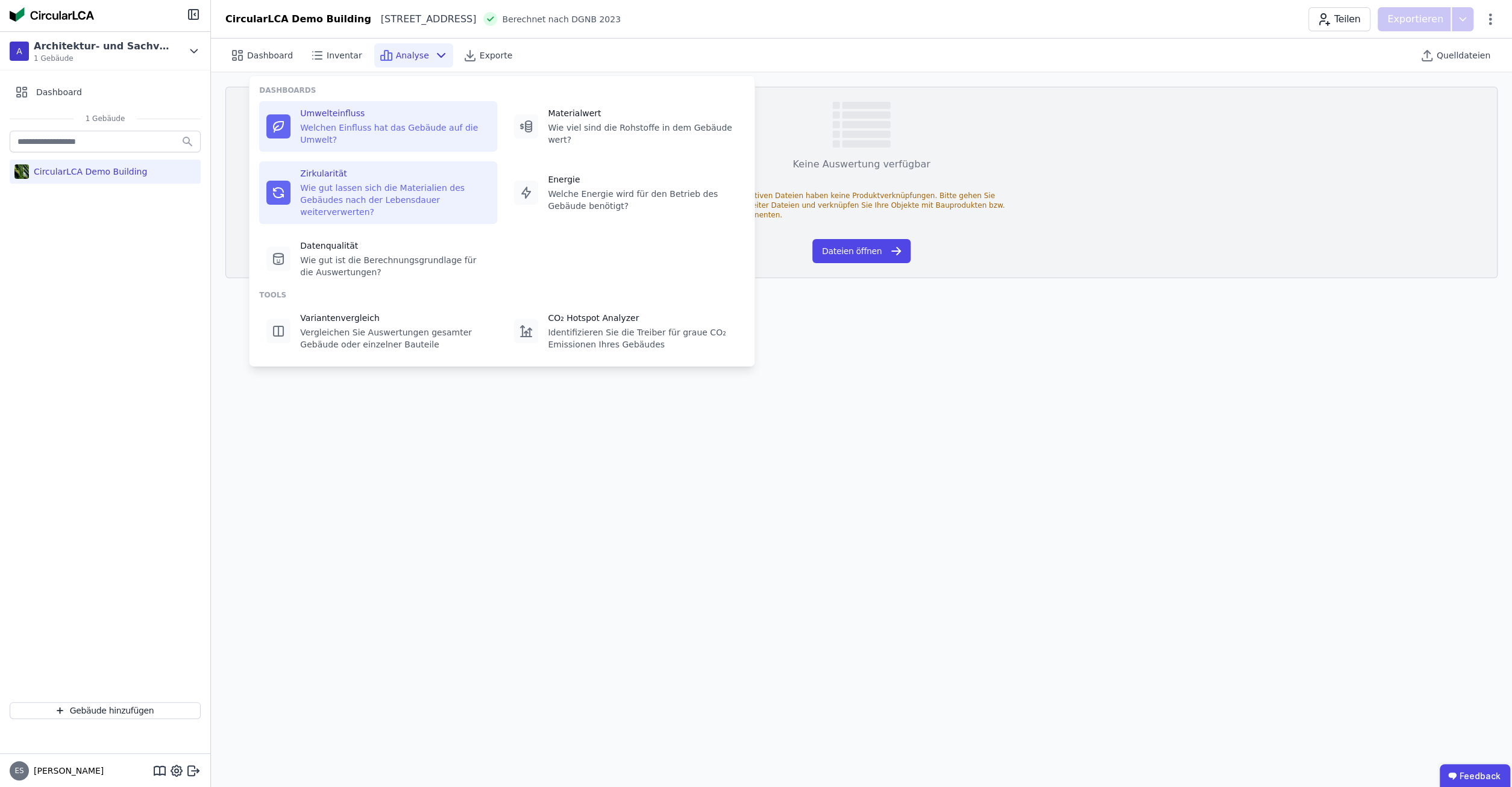
click at [371, 182] on div "Wie gut lassen sich die Materialien des Gebäudes nach der Lebensdauer weiterver…" at bounding box center [395, 200] width 190 height 36
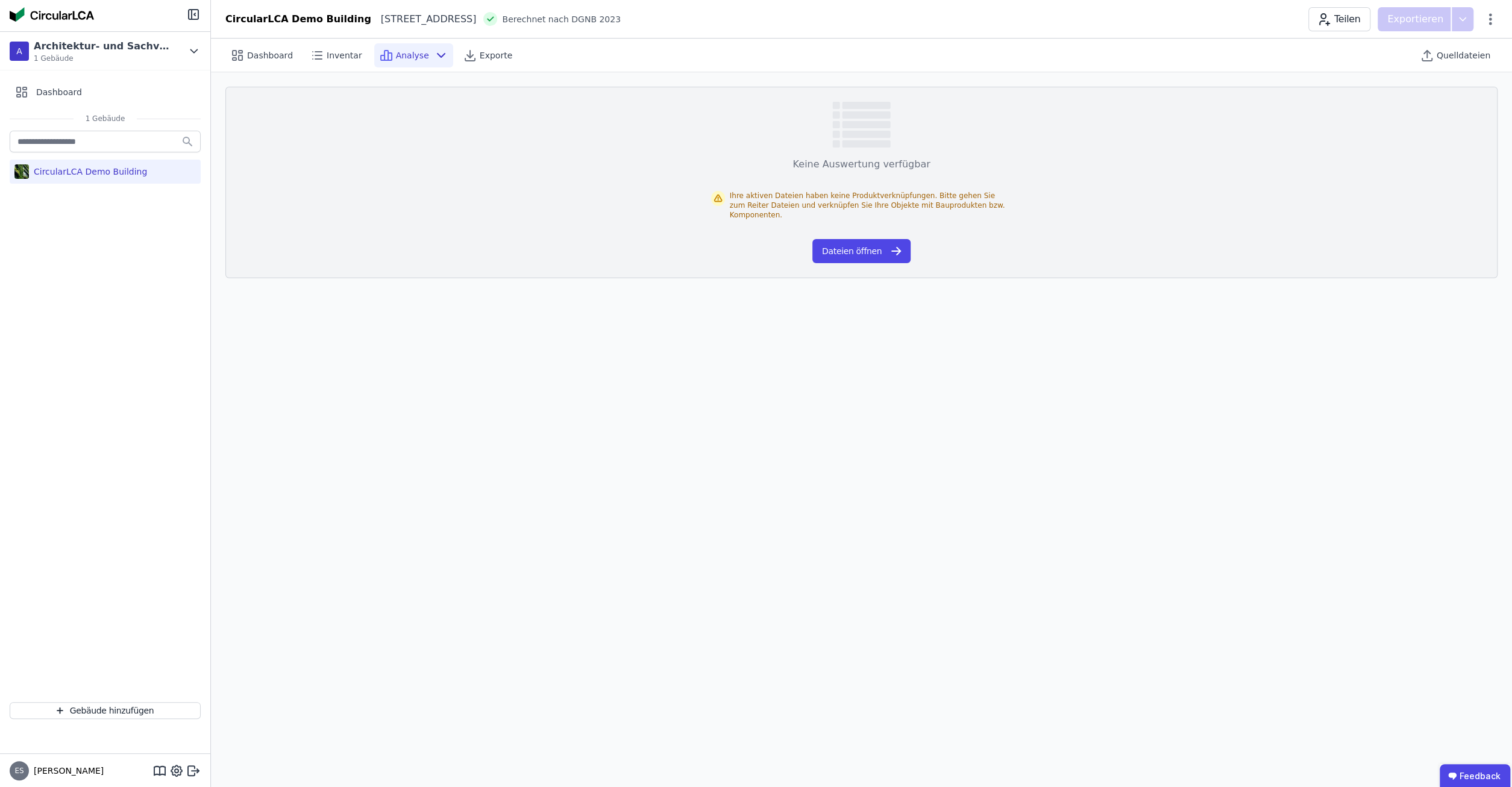
click at [416, 56] on div "Analyse" at bounding box center [414, 55] width 79 height 25
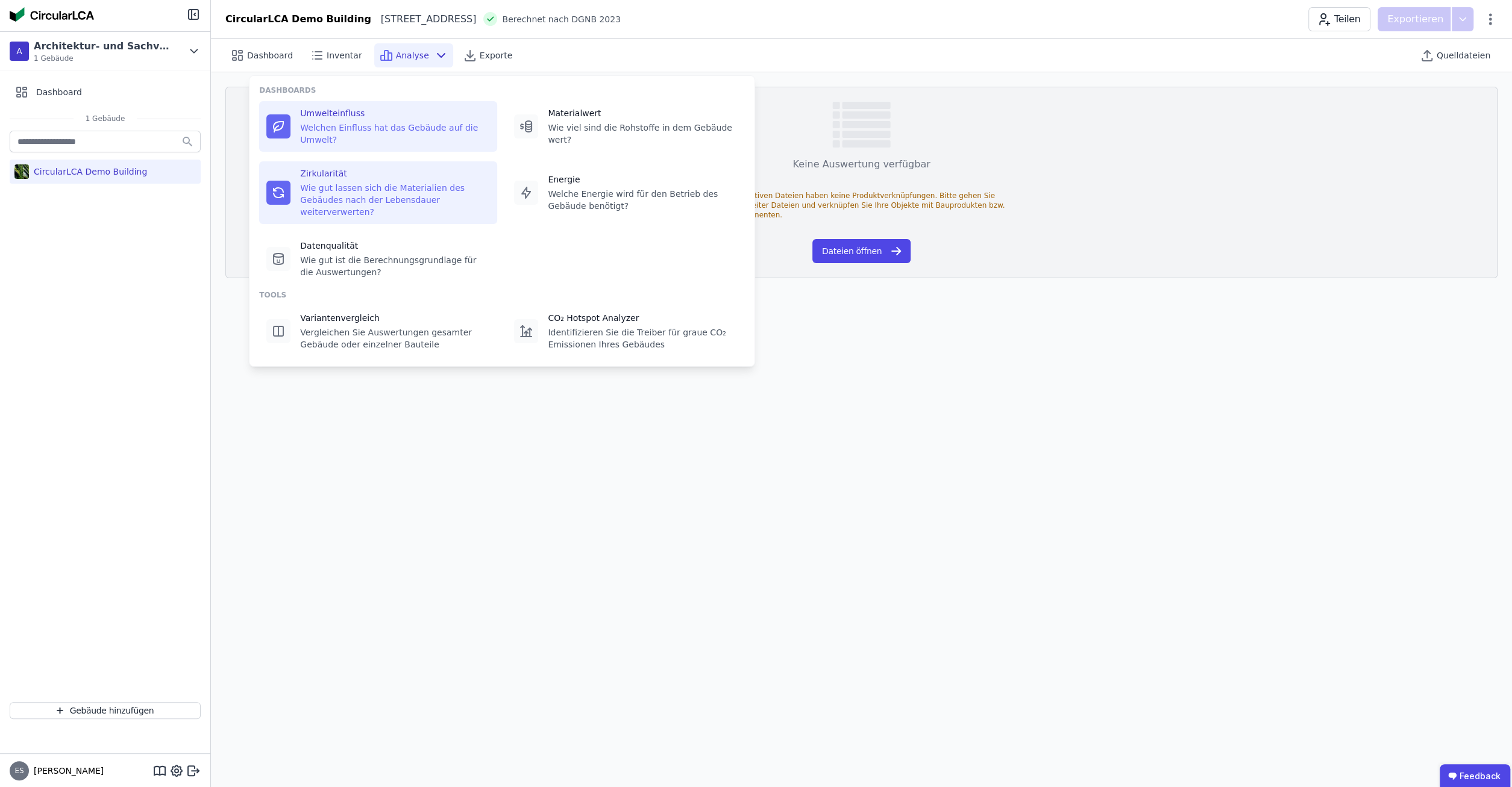
click at [388, 120] on div "Umwelteinfluss Welchen Einfluss hat das Gebäude auf die Umwelt?" at bounding box center [395, 126] width 190 height 38
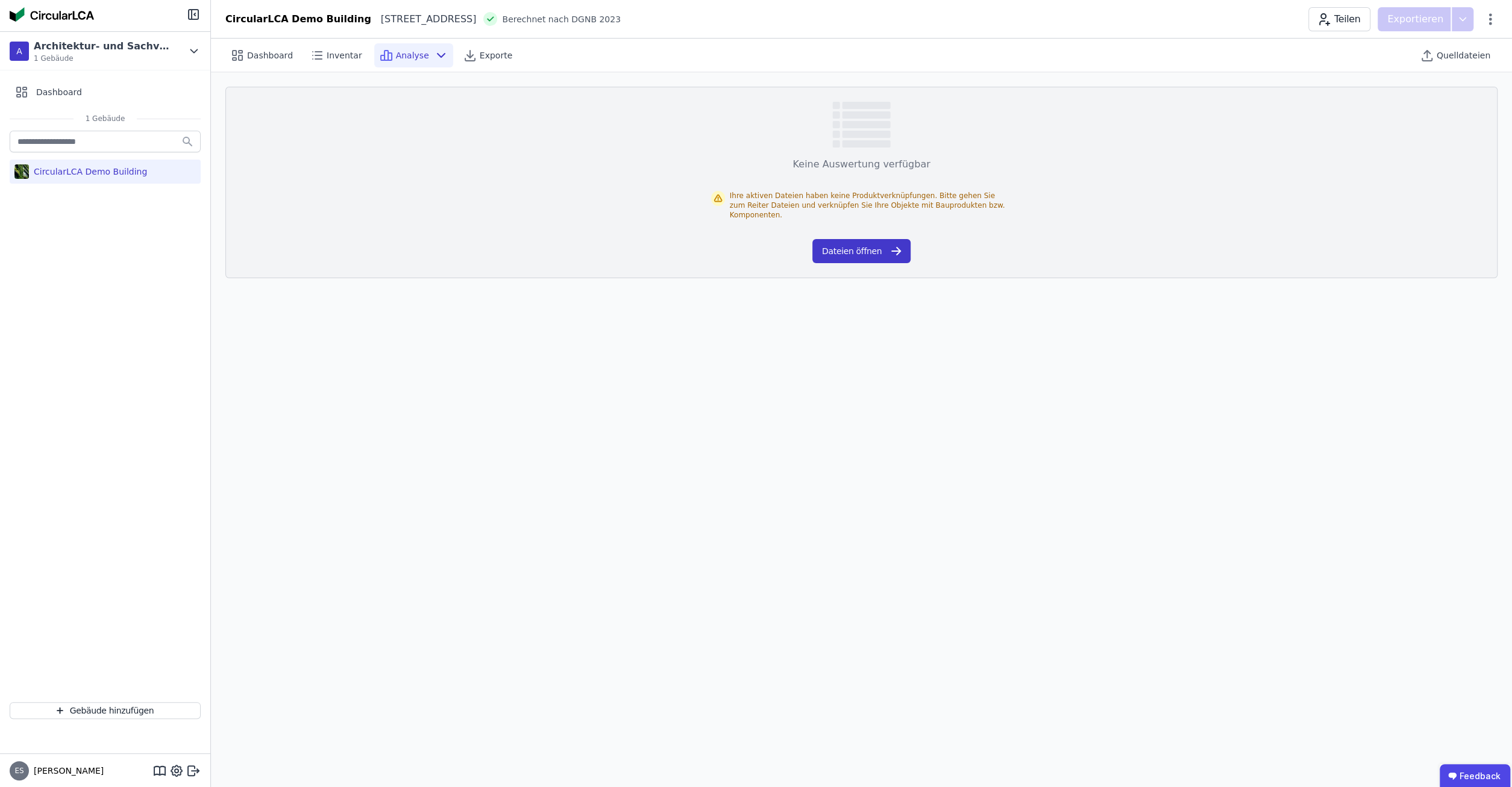
click at [864, 242] on button "Dateien öffnen" at bounding box center [861, 251] width 98 height 25
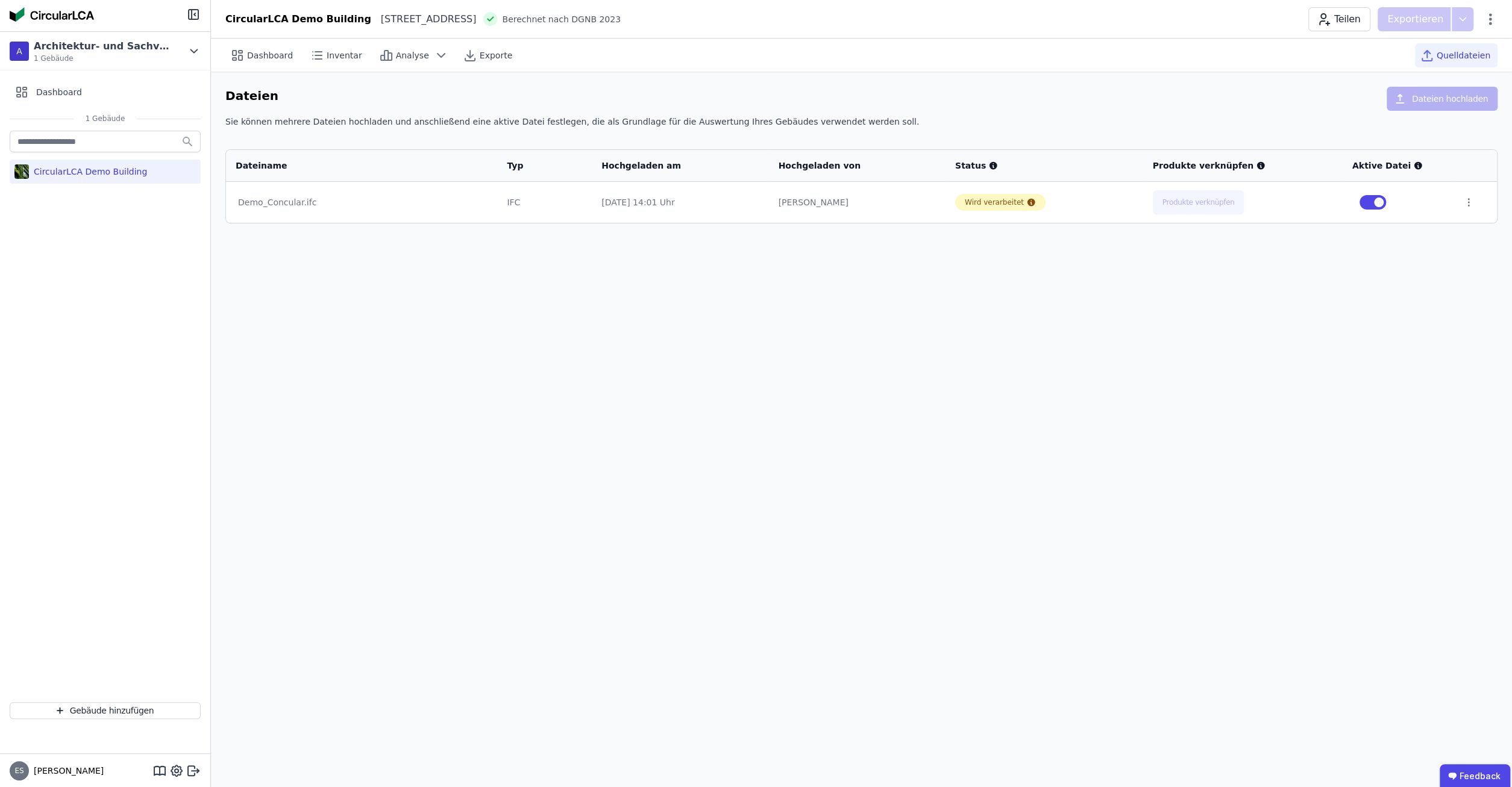
click at [1459, 54] on span "Quelldateien" at bounding box center [1463, 55] width 54 height 12
click at [464, 51] on div "Exporte" at bounding box center [489, 55] width 62 height 25
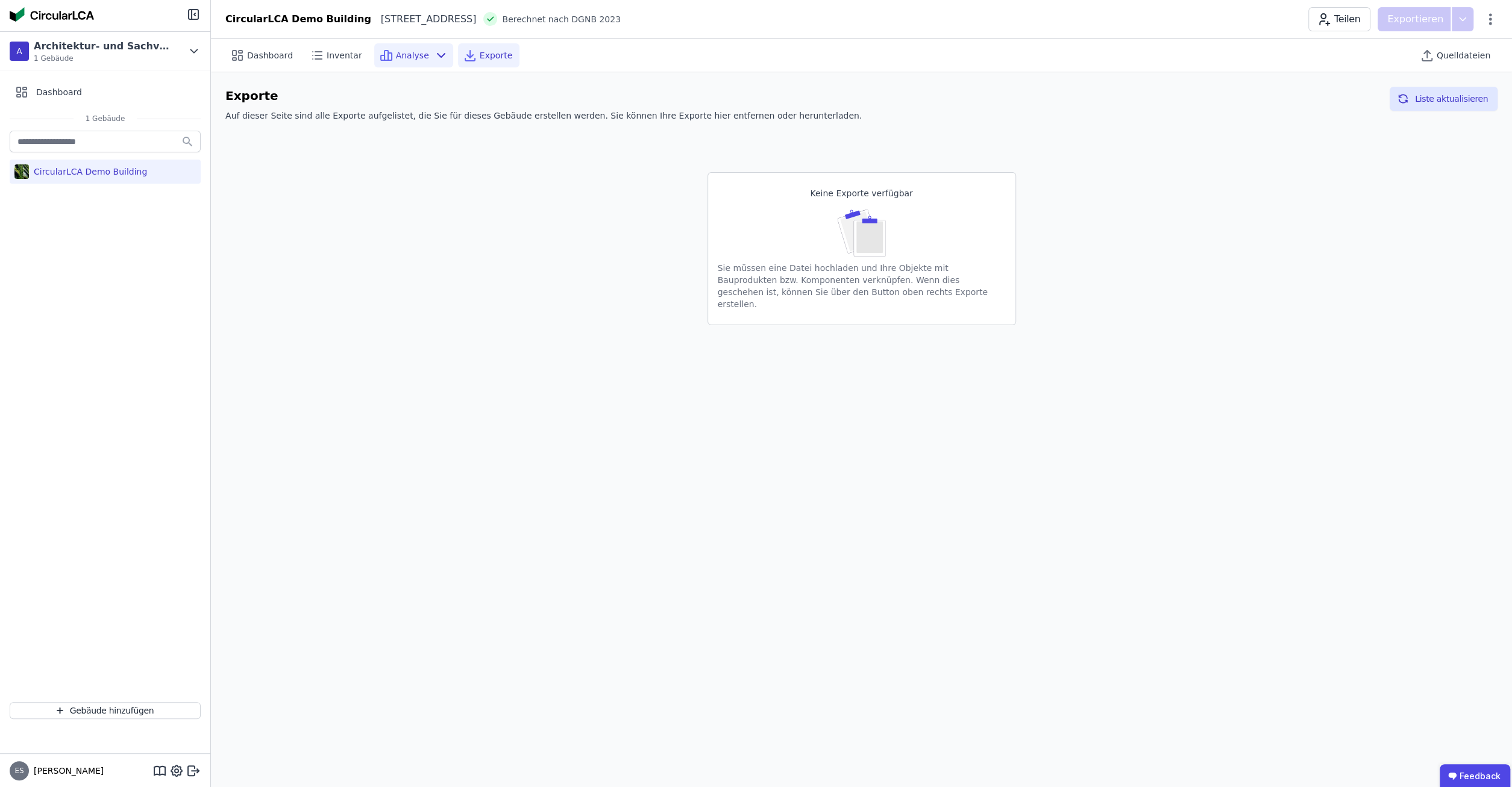
click at [408, 52] on span "Analyse" at bounding box center [412, 55] width 33 height 12
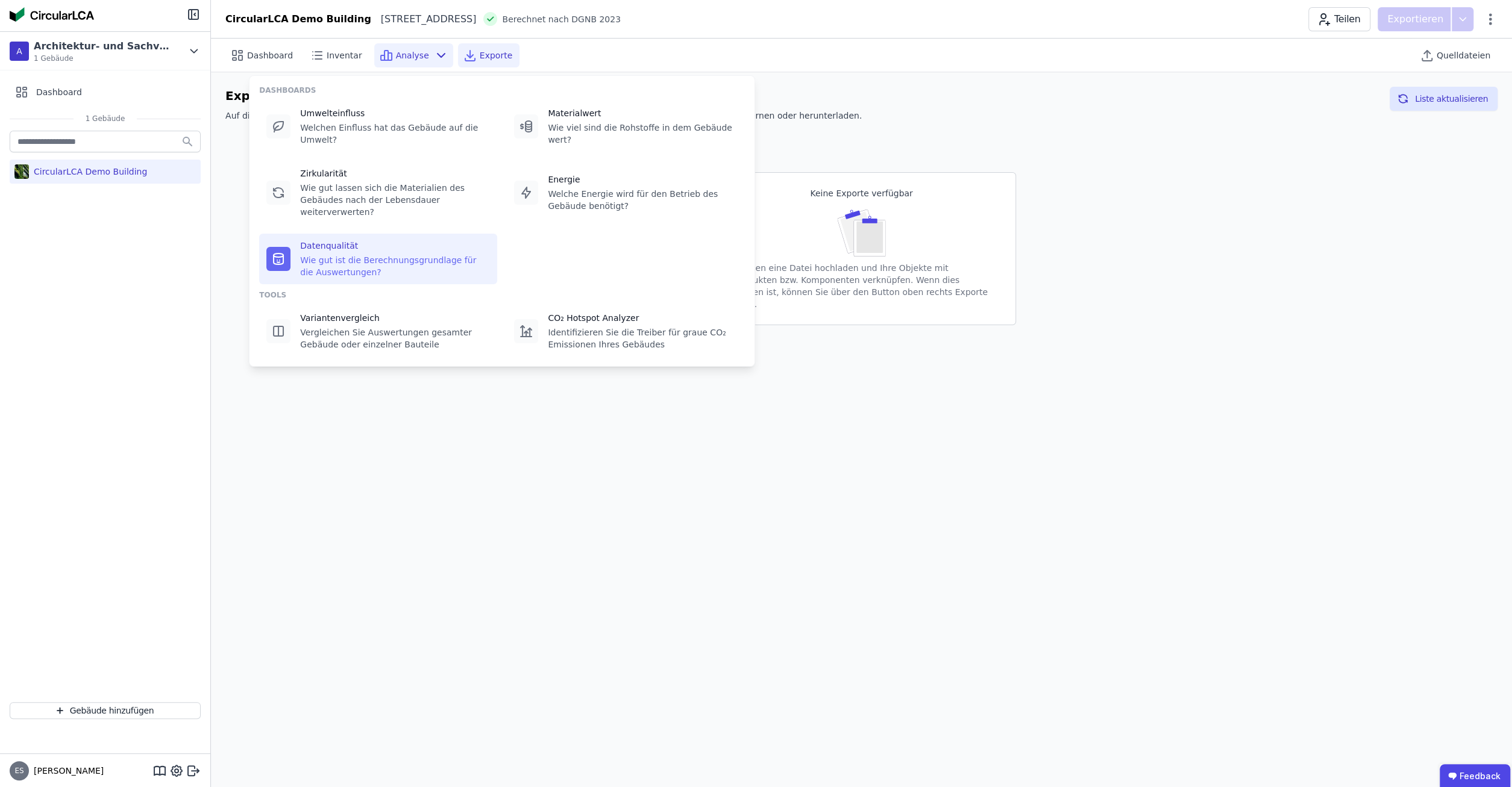
click at [414, 254] on div "Wie gut ist die Berechnungsgrundlage für die Auswertungen?" at bounding box center [395, 266] width 190 height 25
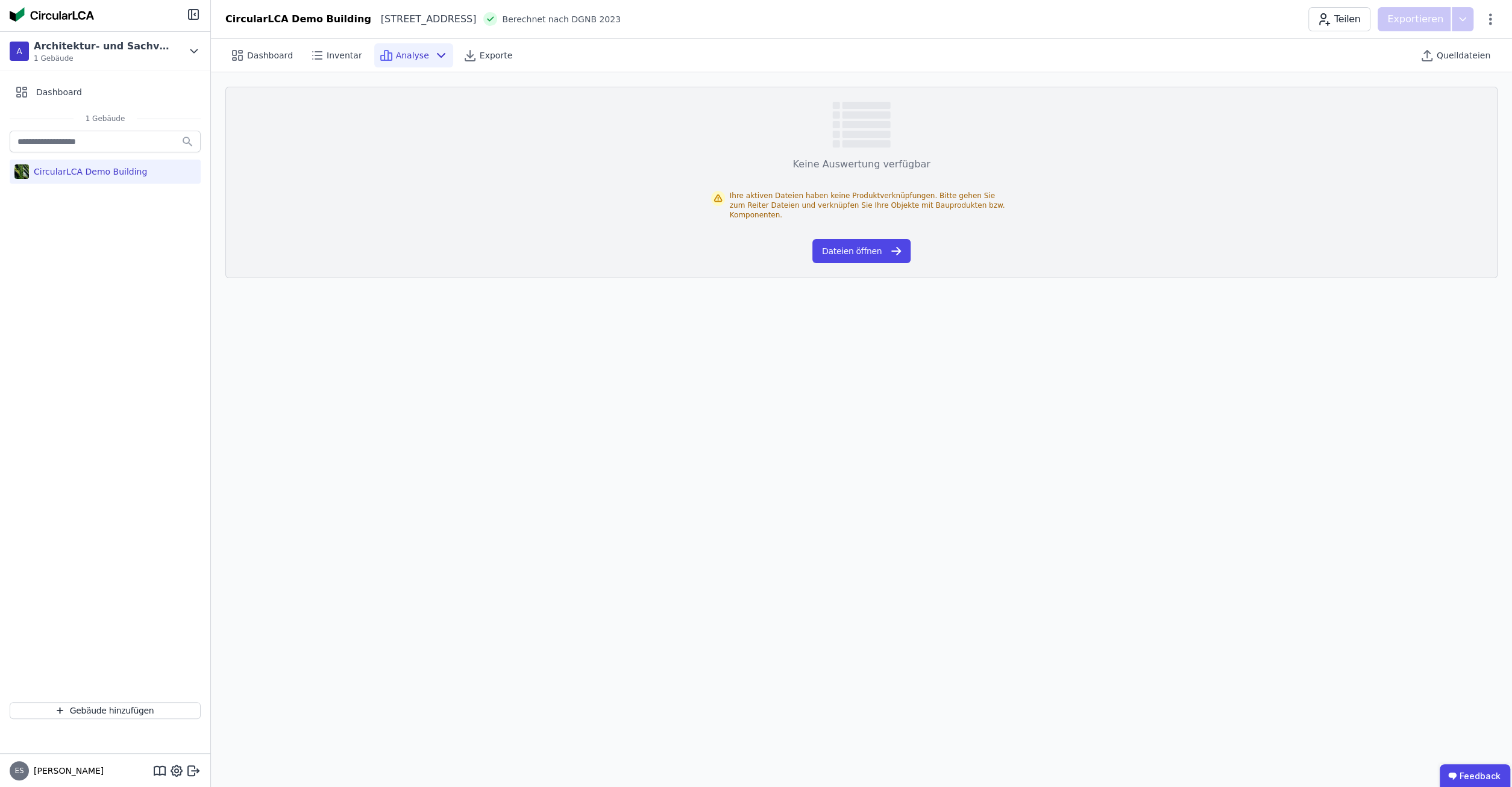
click at [402, 51] on span "Analyse" at bounding box center [412, 55] width 33 height 12
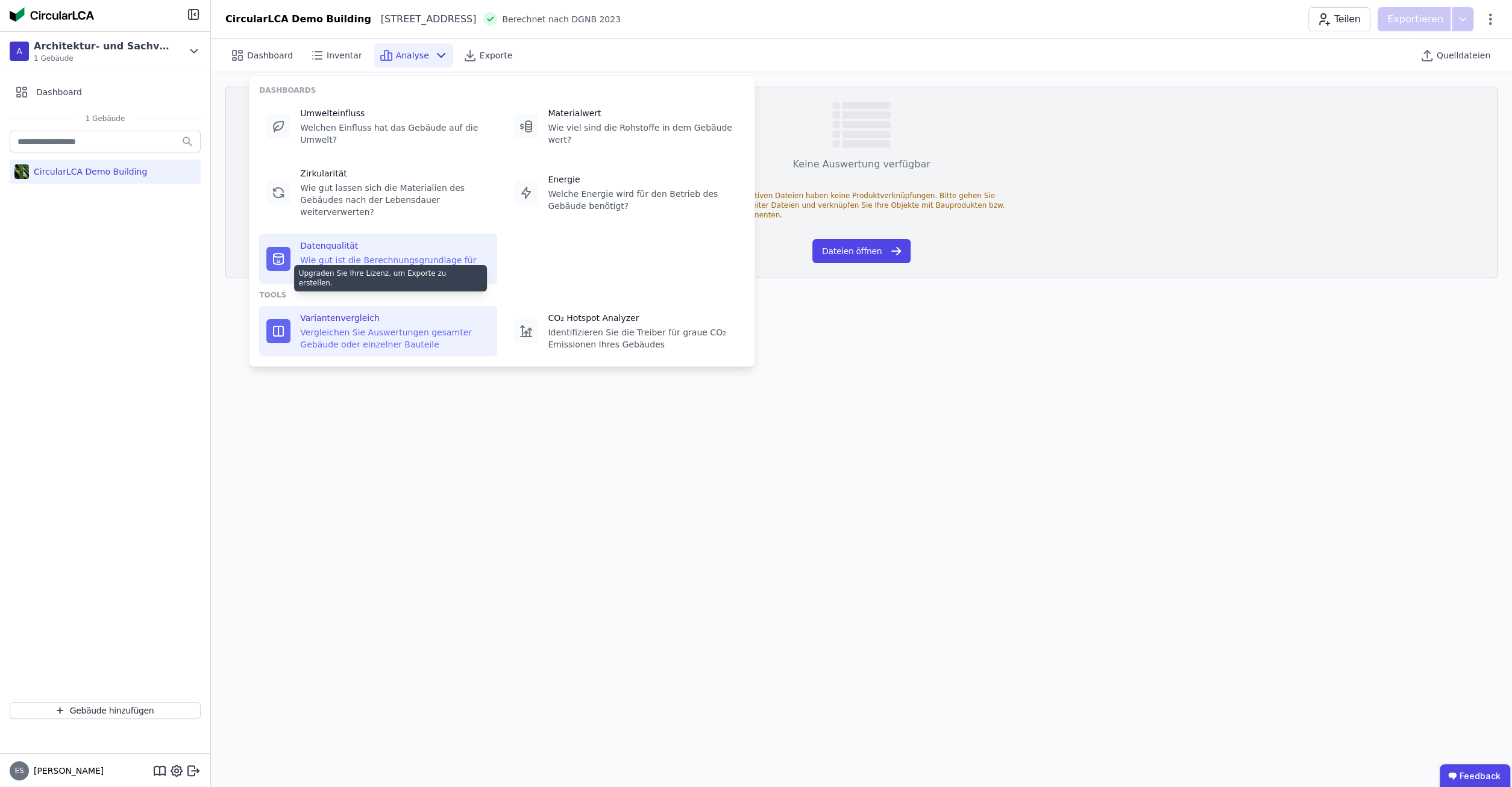
click at [357, 326] on div "Vergleichen Sie Auswertungen gesamter Gebäude oder einzelner Bauteile" at bounding box center [395, 338] width 190 height 25
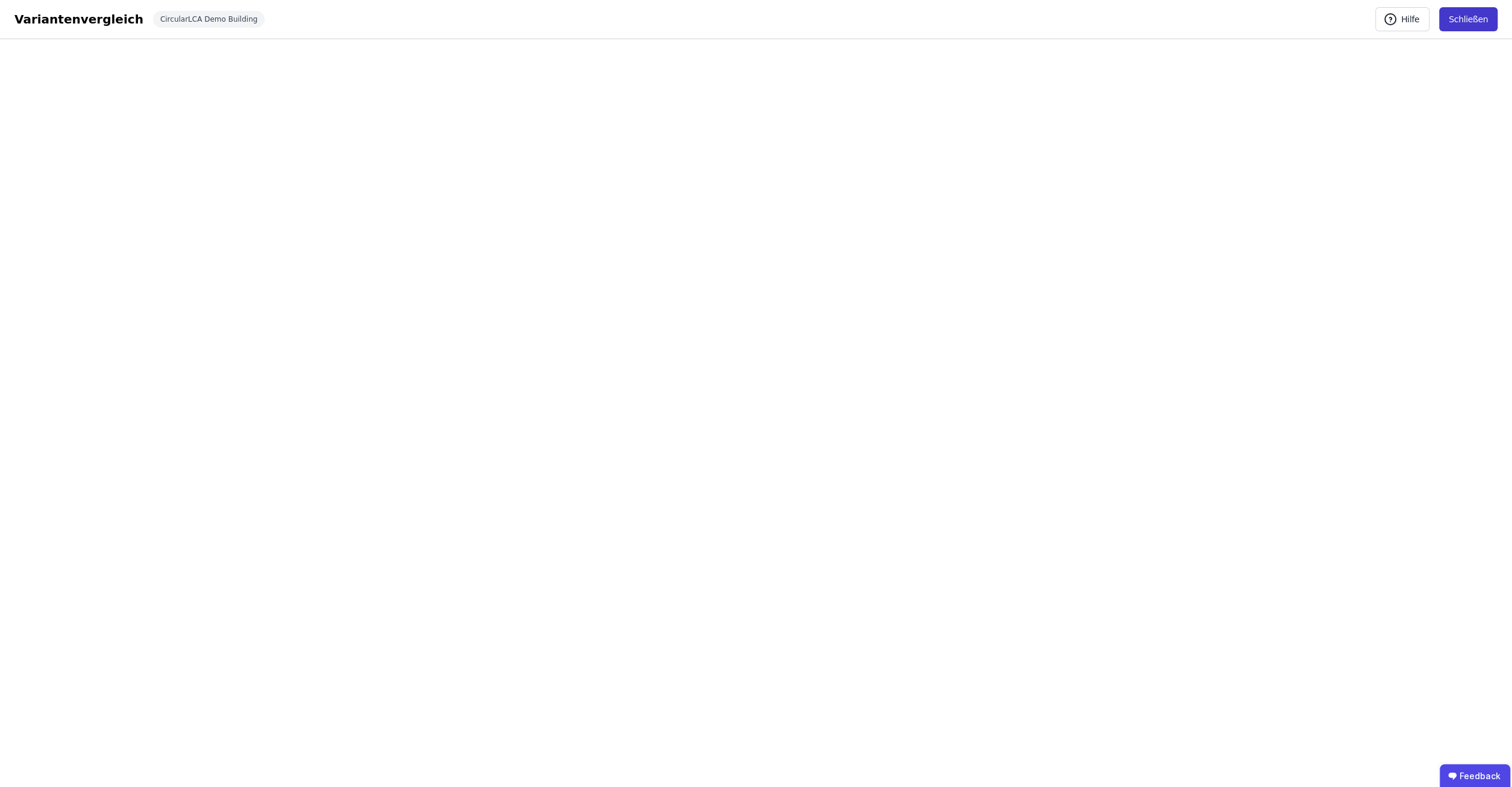
click at [1471, 10] on button "Schließen" at bounding box center [1468, 19] width 58 height 25
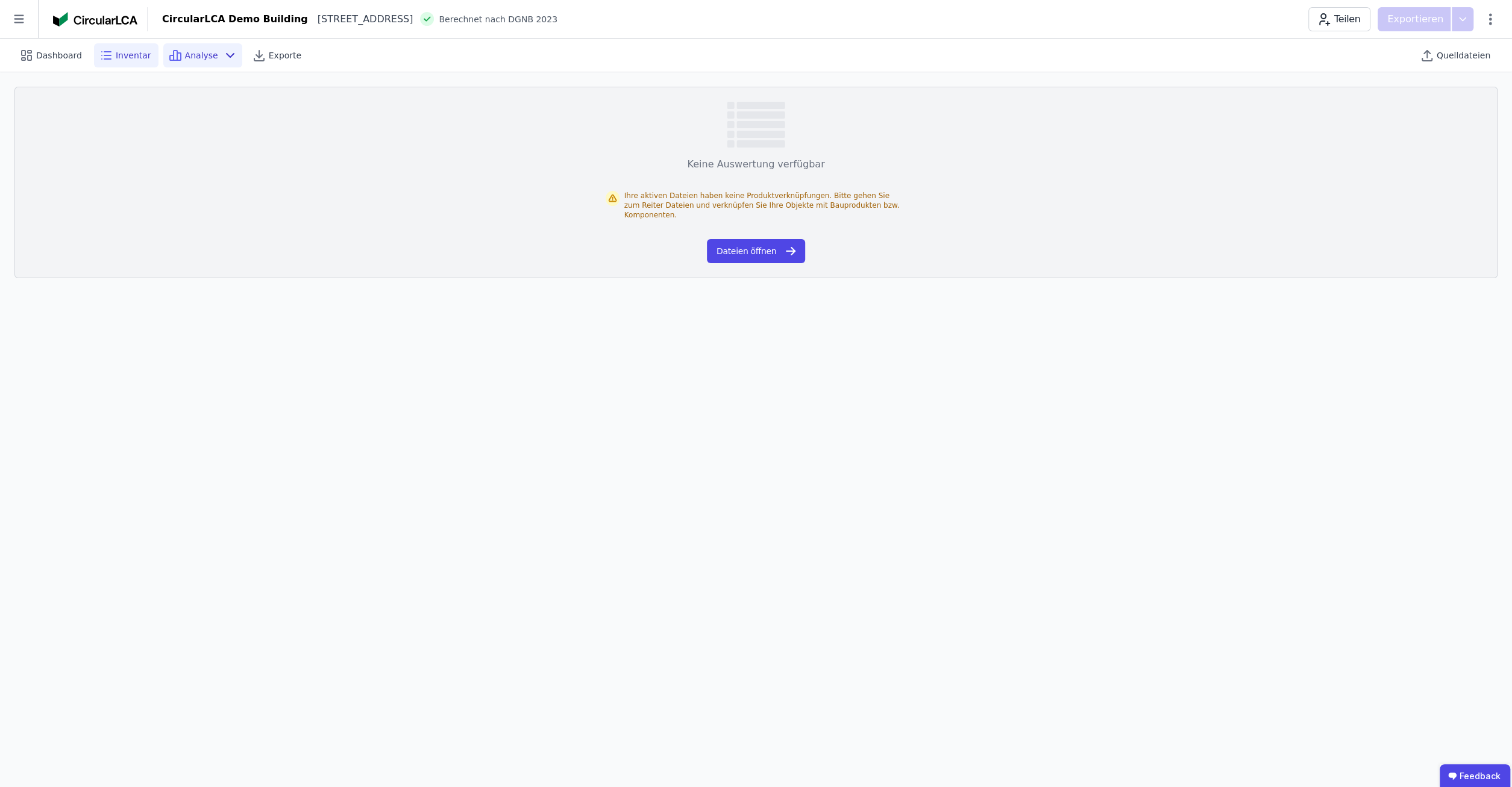
click at [133, 49] on span "Inventar" at bounding box center [133, 55] width 35 height 12
click at [45, 53] on span "Dashboard" at bounding box center [59, 55] width 45 height 12
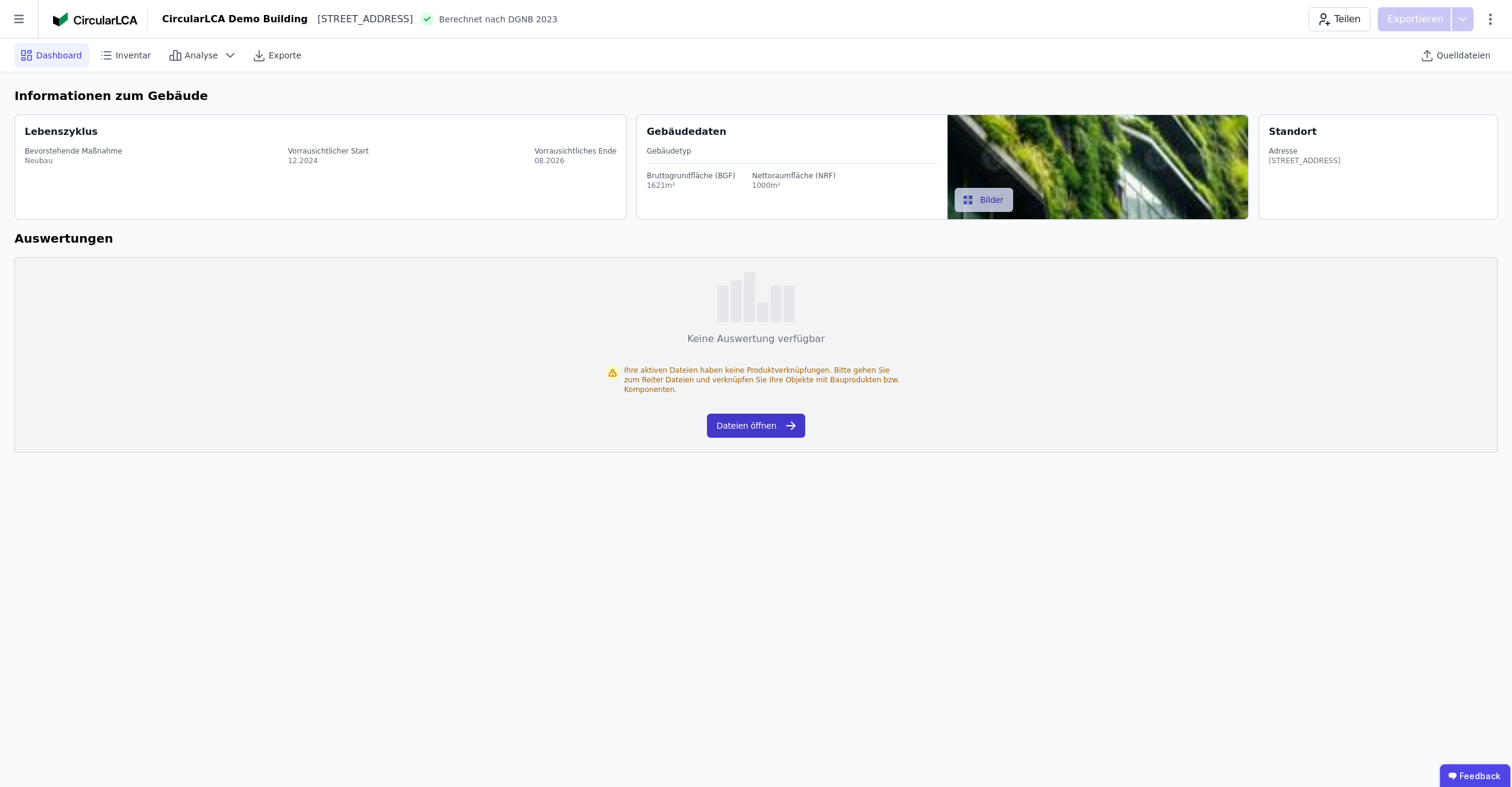
click at [757, 417] on button "Dateien öffnen" at bounding box center [756, 425] width 98 height 25
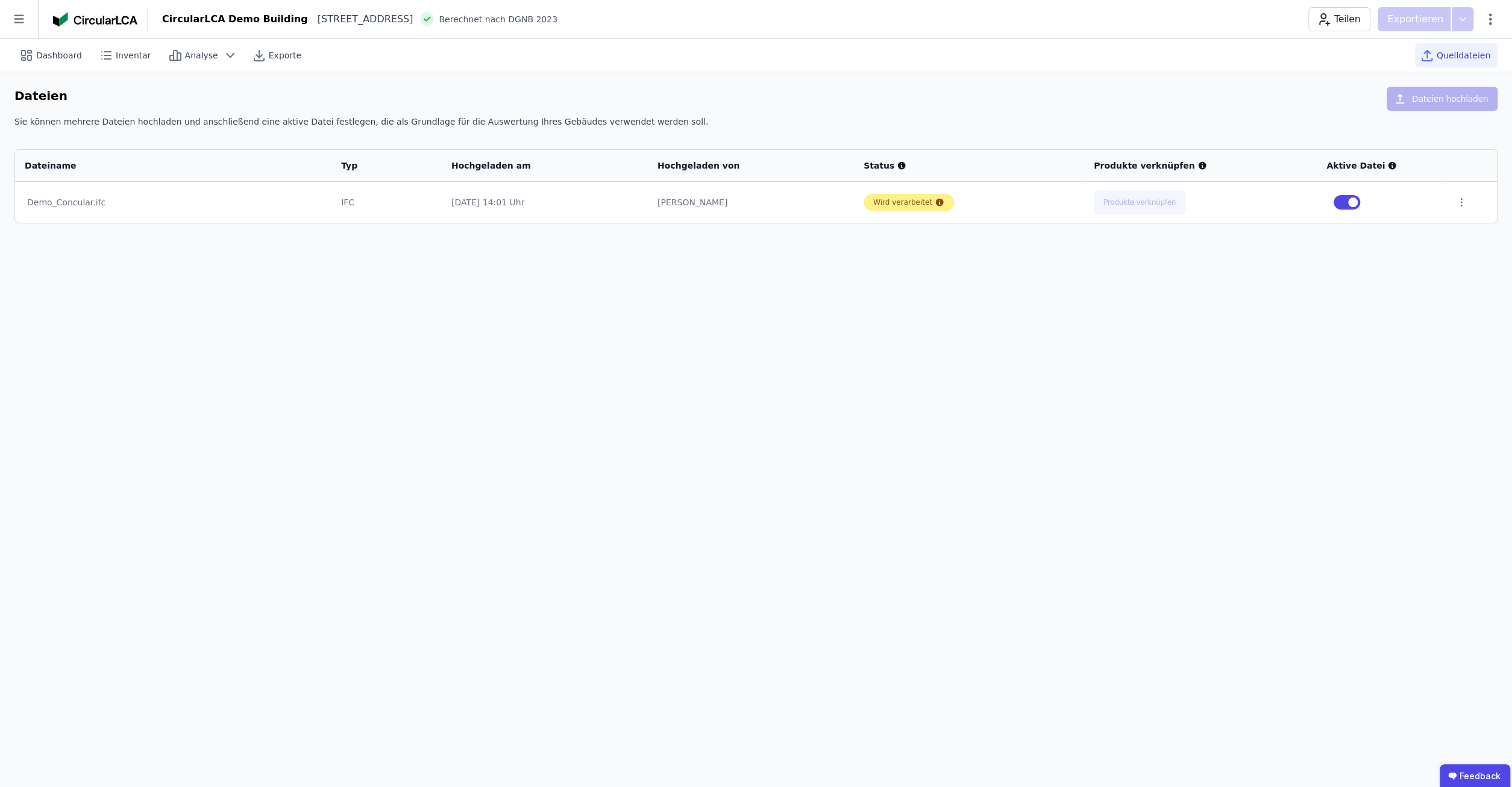
click at [936, 204] on icon at bounding box center [939, 203] width 8 height 8
click at [894, 204] on div "Wird verarbeitet" at bounding box center [902, 202] width 59 height 10
click at [44, 205] on div "Demo_Concular.ifc" at bounding box center [173, 202] width 292 height 12
click at [1463, 55] on span "Quelldateien" at bounding box center [1463, 55] width 54 height 12
click at [1498, 19] on div "CircularLCA Demo Building Heimeranplatz 2 80339 München DE Berechnet nach DGNB …" at bounding box center [829, 19] width 1365 height 25
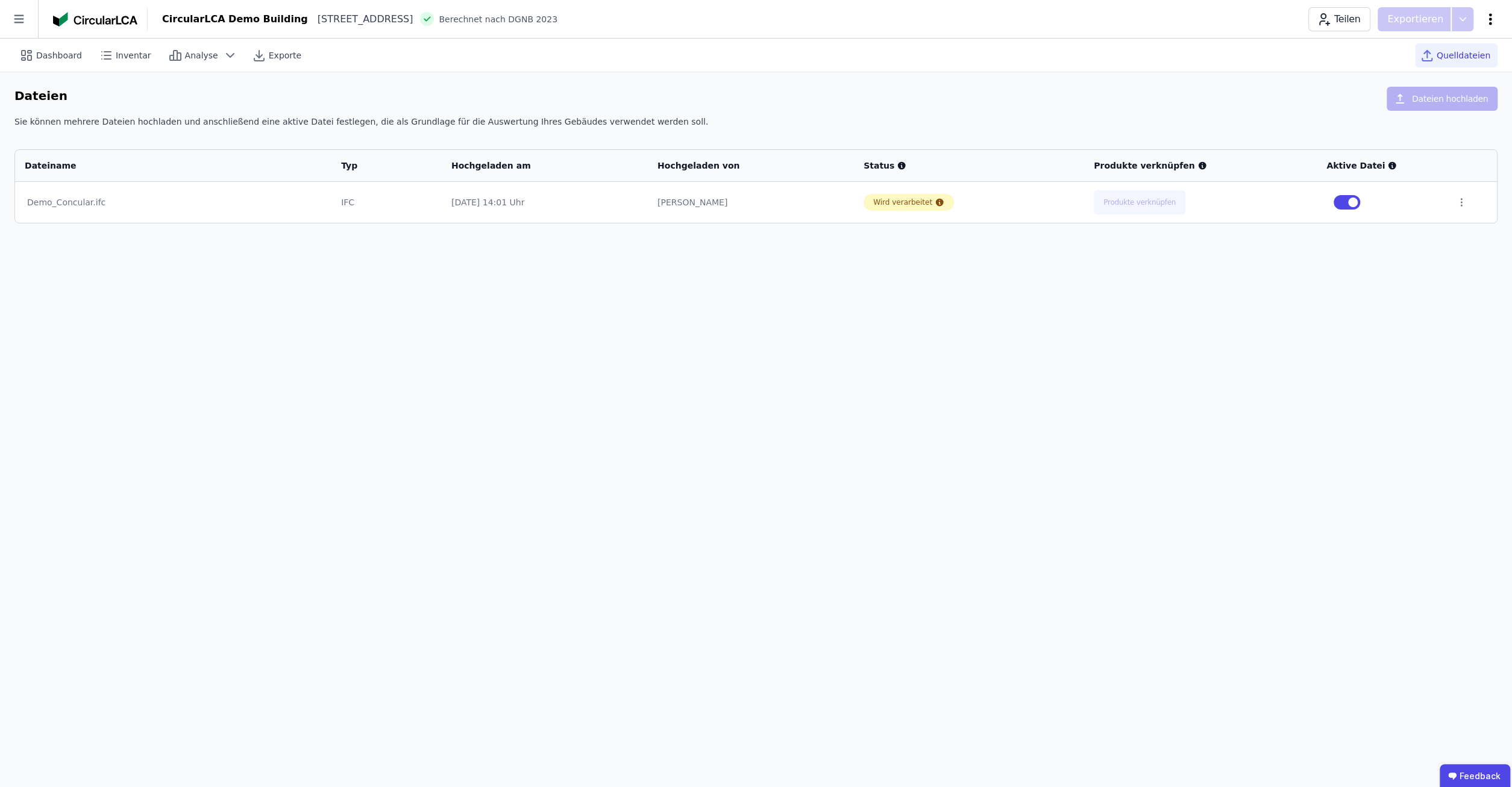
click at [1491, 17] on icon at bounding box center [1490, 19] width 15 height 15
click at [1434, 44] on span "Gebäude bearbeiten" at bounding box center [1433, 47] width 86 height 12
select select "*"
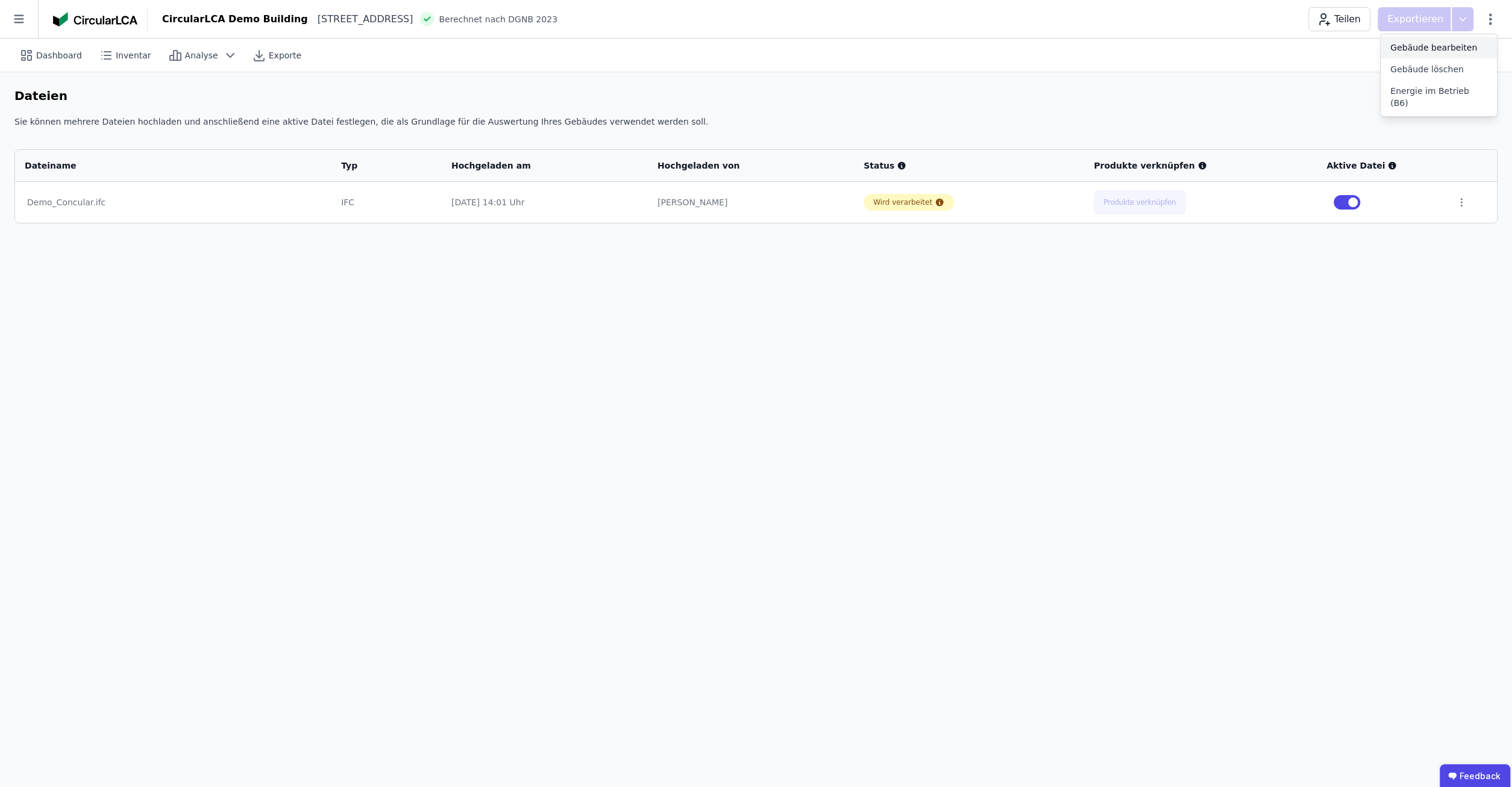
select select "**********"
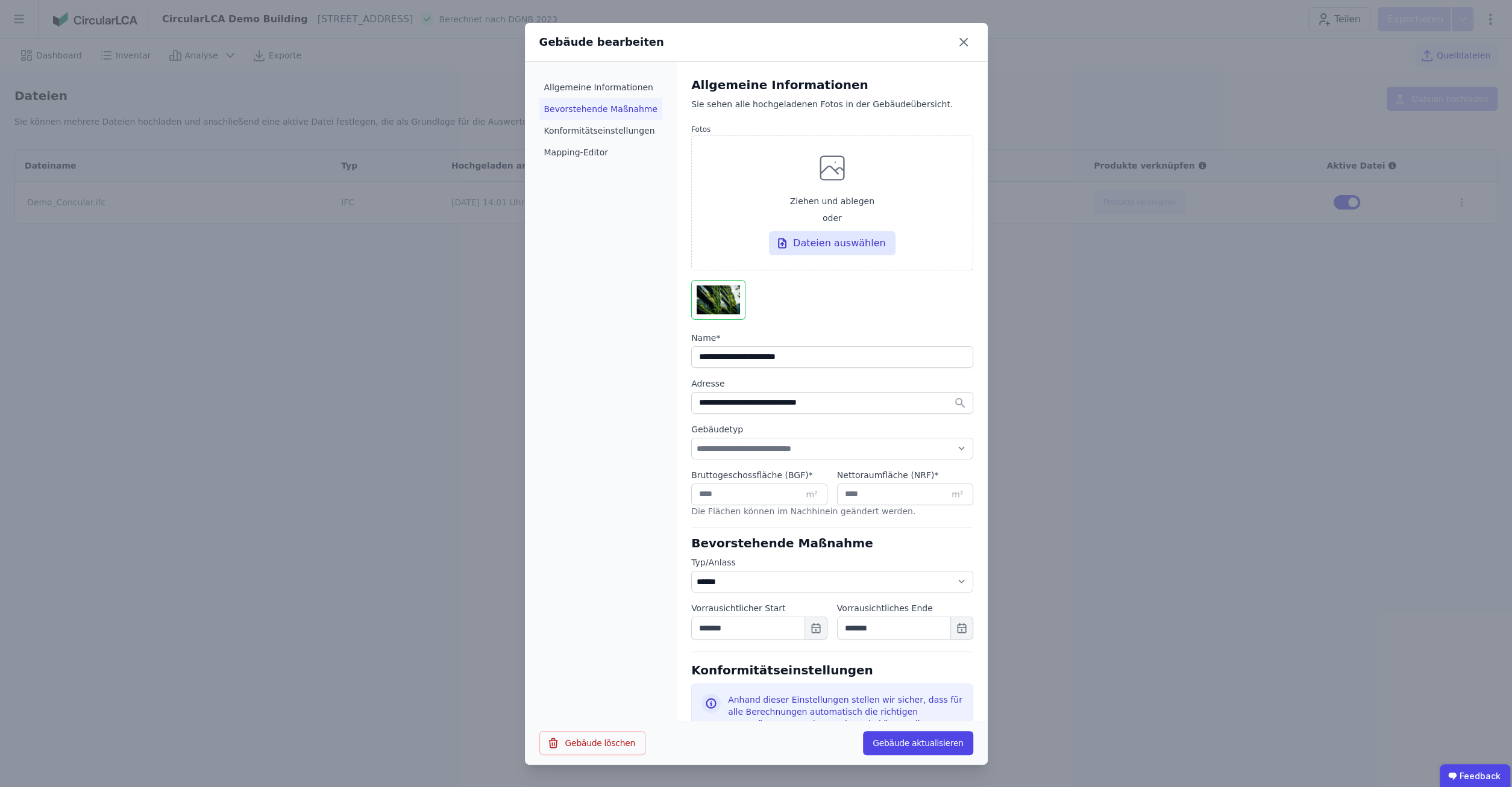
click at [596, 108] on li "Bevorstehende Maßnahme" at bounding box center [601, 109] width 124 height 22
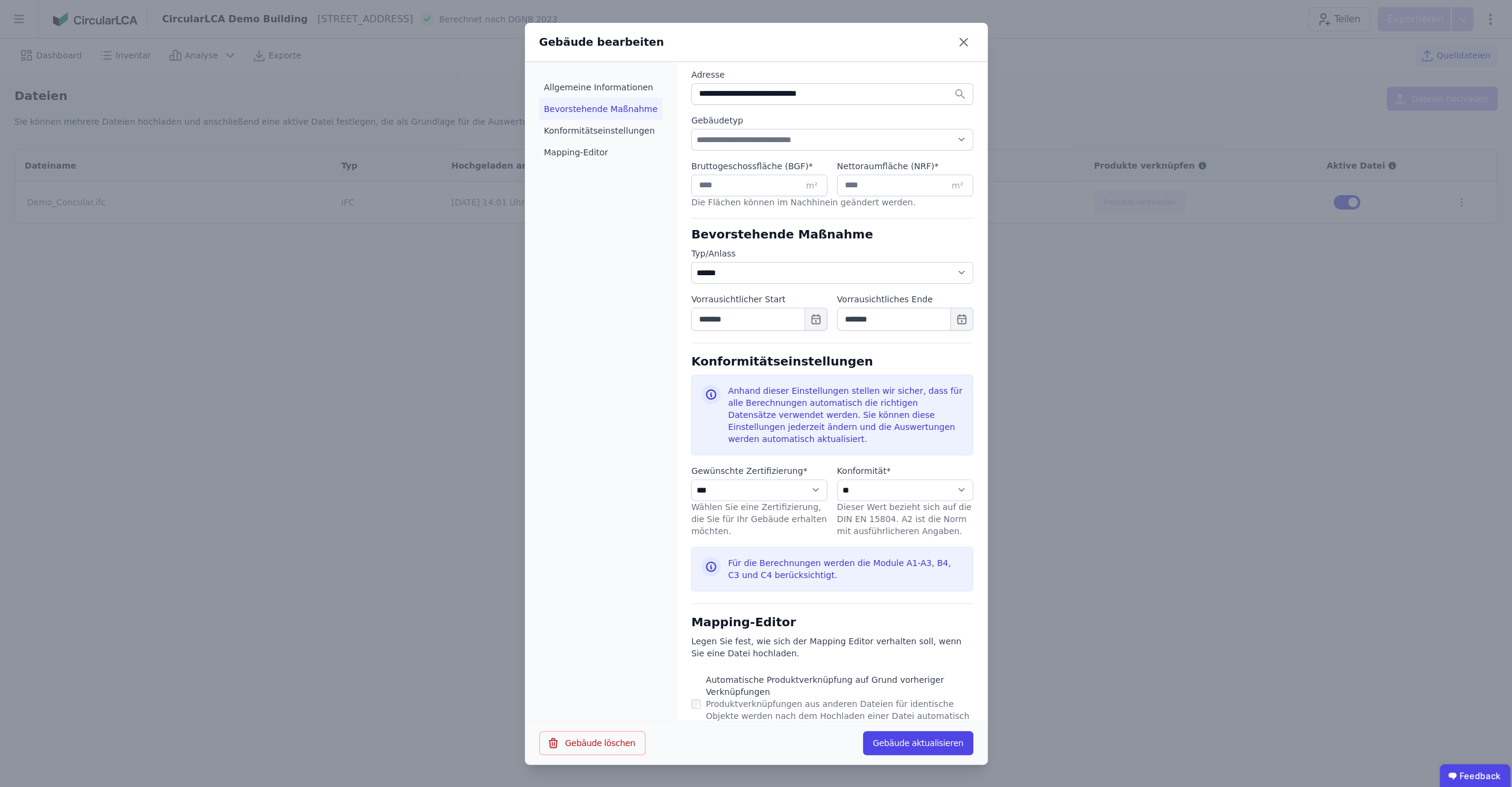
scroll to position [311, 0]
click at [605, 130] on li "Konformitätseinstellungen" at bounding box center [601, 131] width 124 height 22
click at [595, 133] on li "Konformitätseinstellungen" at bounding box center [601, 131] width 124 height 22
click at [583, 146] on li "Mapping-Editor" at bounding box center [601, 153] width 124 height 22
click at [956, 739] on button "Gebäude aktualisieren" at bounding box center [917, 743] width 110 height 25
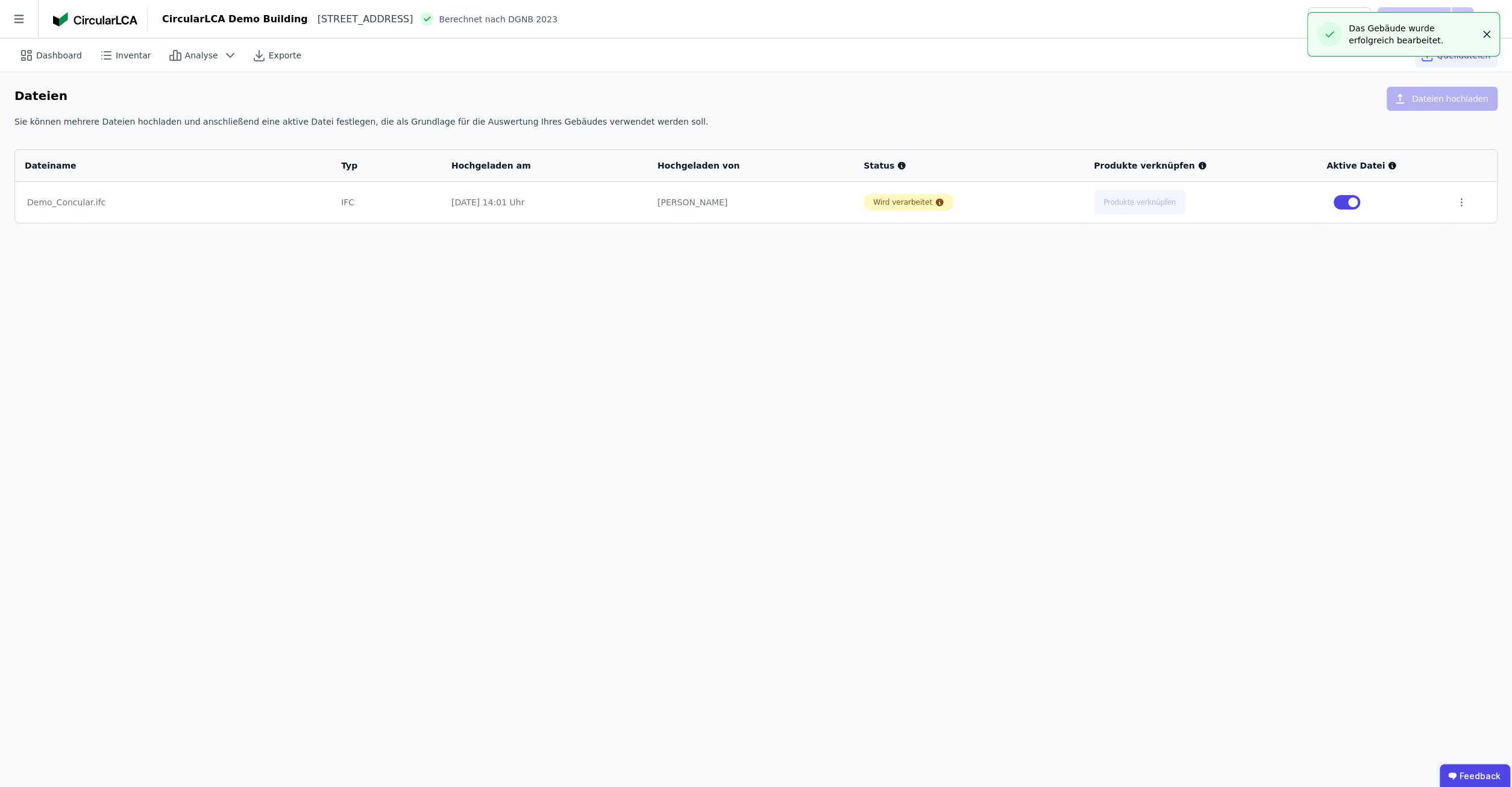
click at [1484, 33] on icon "button" at bounding box center [1487, 34] width 6 height 6
click at [1487, 18] on icon at bounding box center [1490, 19] width 15 height 15
drag, startPoint x: 1032, startPoint y: 363, endPoint x: 1018, endPoint y: 356, distance: 15.7
click at [1030, 362] on div "Dashboard Inventar Analyse Exporte Quelldateien Dateien Dateien hochladen Sie k…" at bounding box center [756, 413] width 1512 height 749
click at [223, 55] on icon at bounding box center [230, 55] width 15 height 15
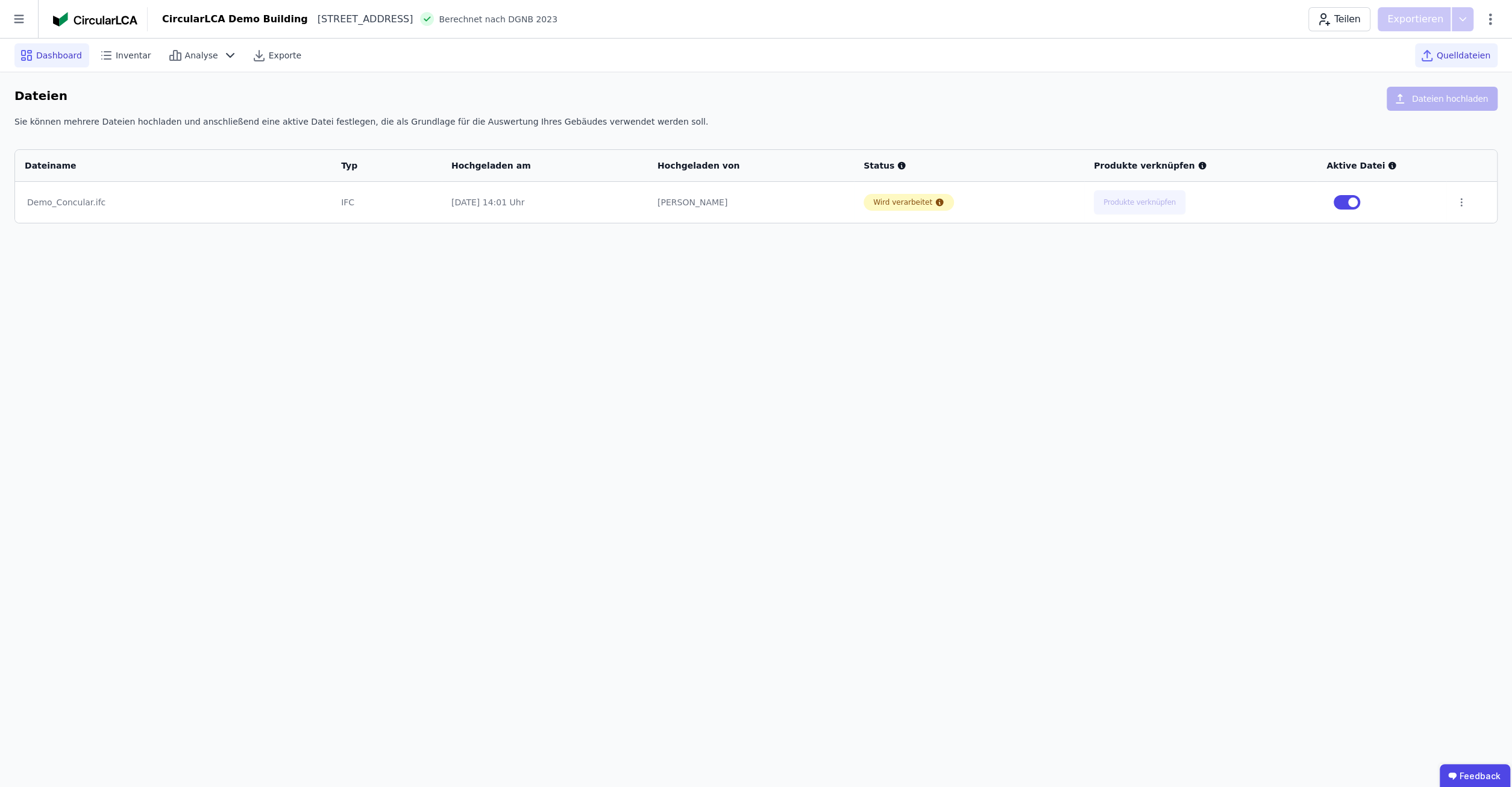
click at [69, 56] on span "Dashboard" at bounding box center [59, 55] width 45 height 12
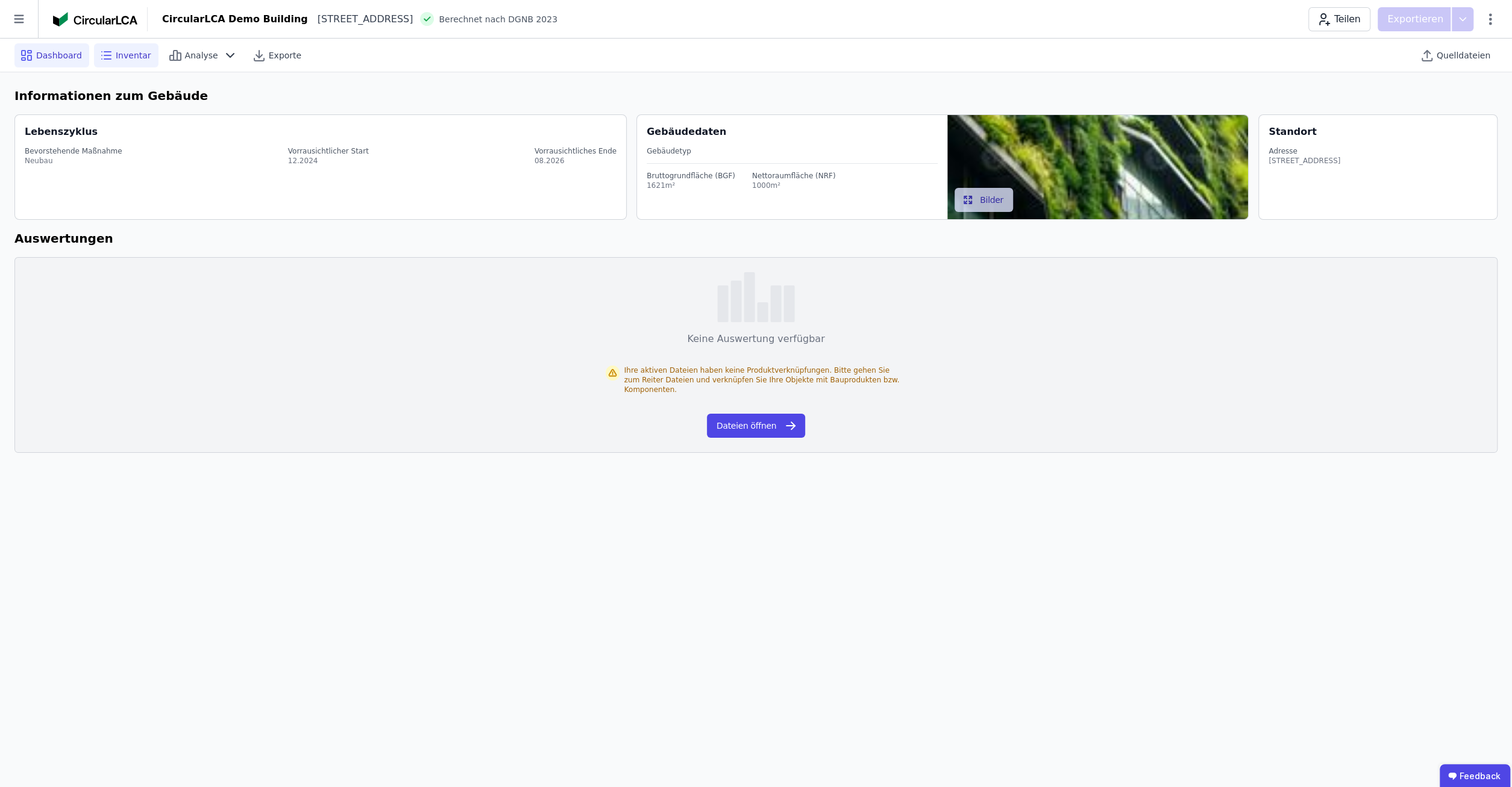
click at [123, 58] on span "Inventar" at bounding box center [133, 55] width 35 height 12
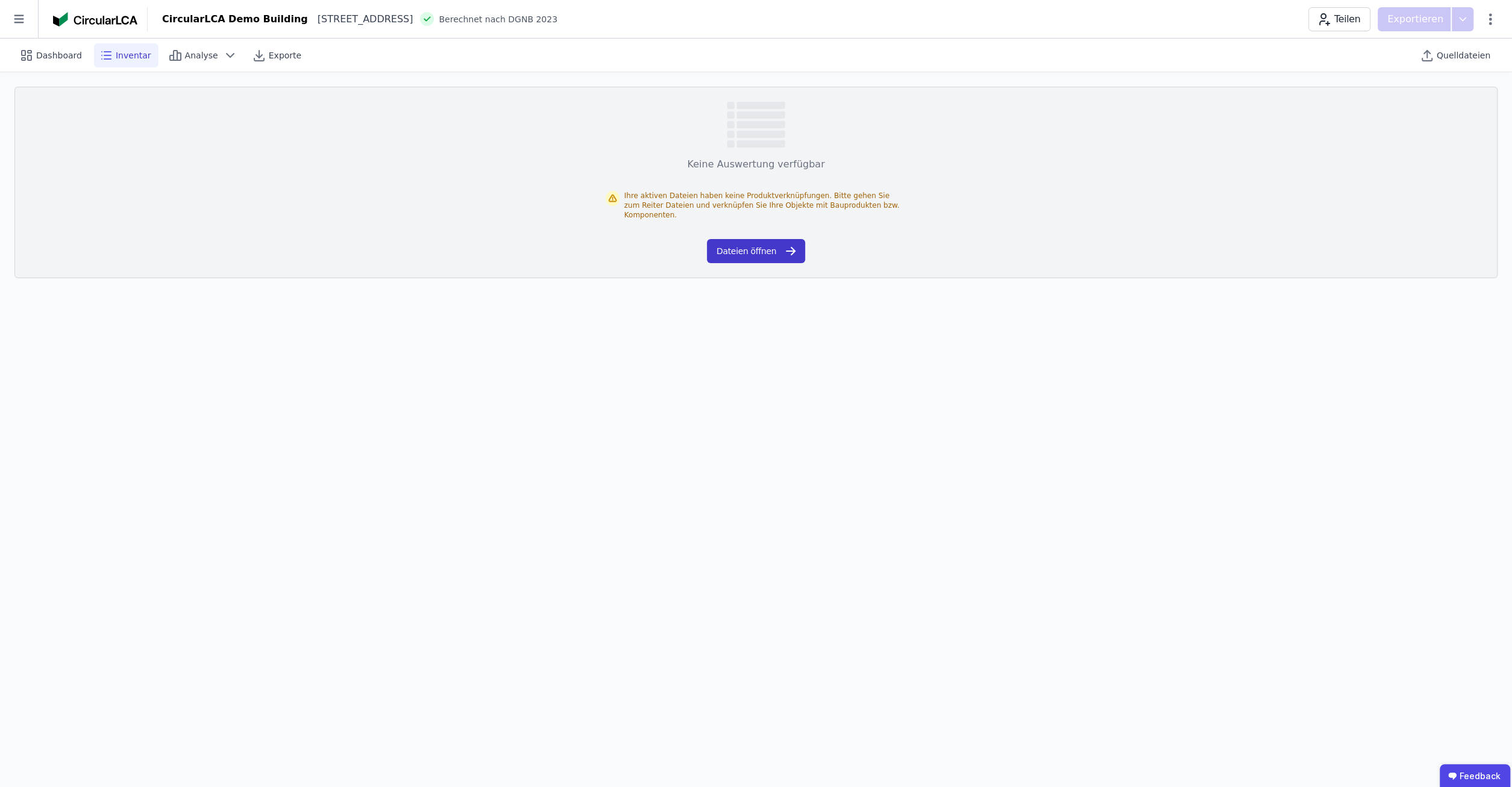
click at [768, 244] on button "Dateien öffnen" at bounding box center [756, 251] width 98 height 25
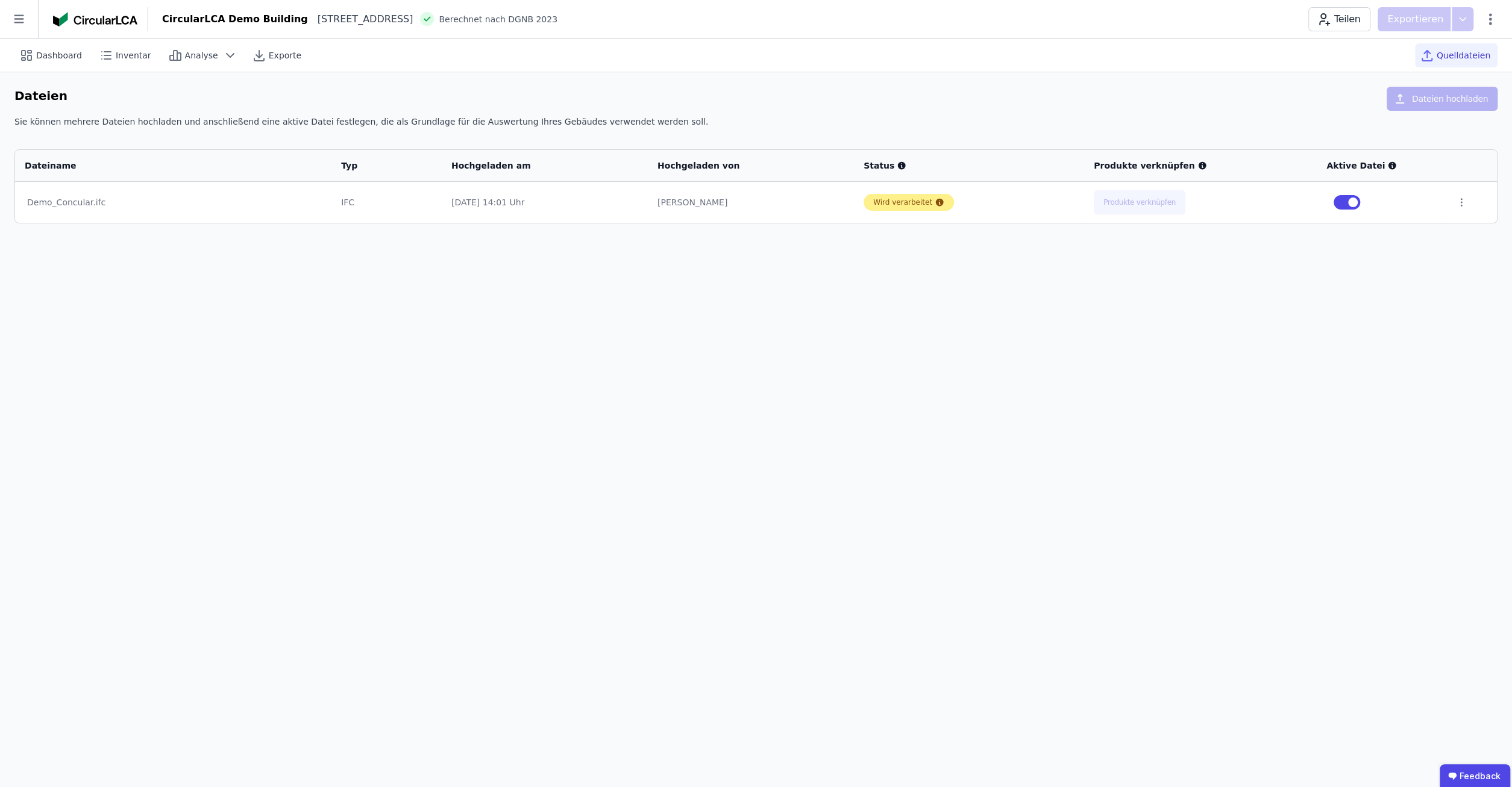
click at [925, 203] on div "Wird verarbeitet" at bounding box center [902, 202] width 59 height 10
click at [936, 203] on icon at bounding box center [939, 202] width 10 height 10
click at [936, 201] on icon at bounding box center [939, 203] width 8 height 8
click at [1459, 199] on icon at bounding box center [1461, 203] width 11 height 11
click at [1409, 184] on link "Herunterladen" at bounding box center [1398, 180] width 121 height 19
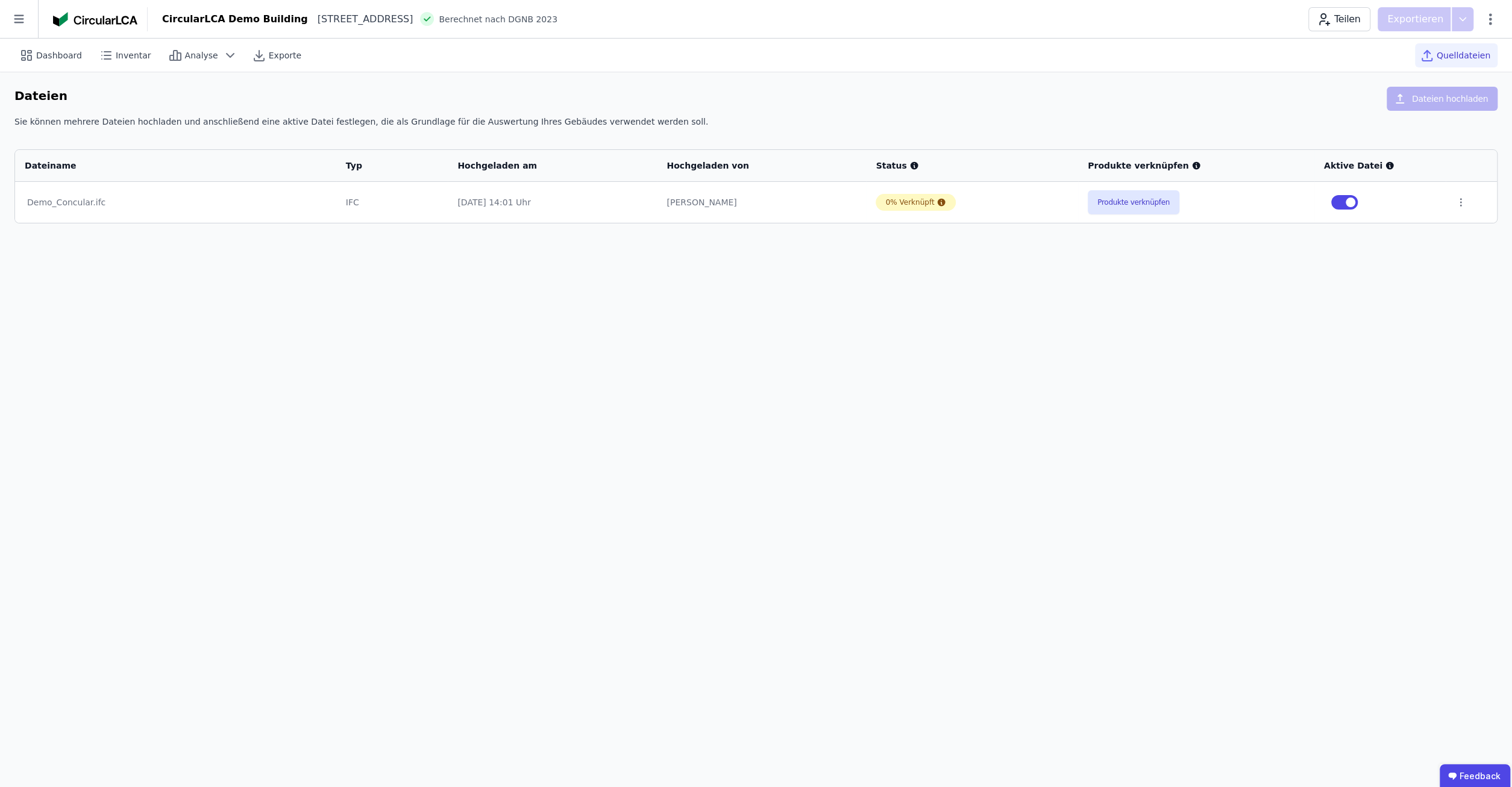
click at [1009, 310] on div "Dashboard Inventar Analyse Exporte Quelldateien Dateien Dateien hochladen Sie k…" at bounding box center [756, 413] width 1512 height 749
click at [919, 204] on div "0% Verknüpft" at bounding box center [910, 202] width 49 height 10
click at [1135, 204] on button "Produkte verknüpfen" at bounding box center [1133, 202] width 92 height 25
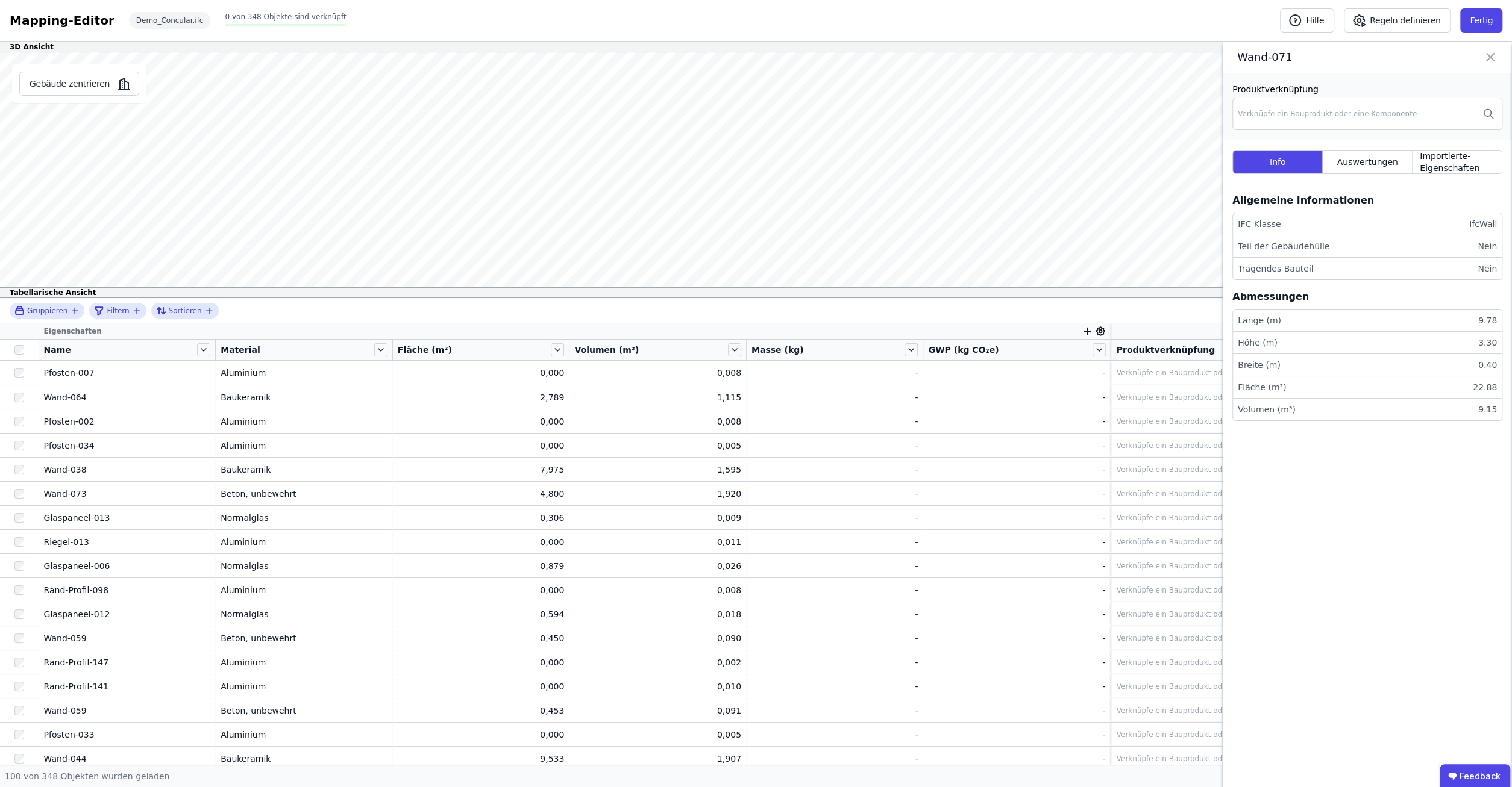
click at [1409, 220] on li "IFC Klasse IfcWall" at bounding box center [1367, 224] width 269 height 23
click at [1487, 61] on icon at bounding box center [1490, 57] width 15 height 17
click at [1491, 64] on icon at bounding box center [1490, 57] width 15 height 17
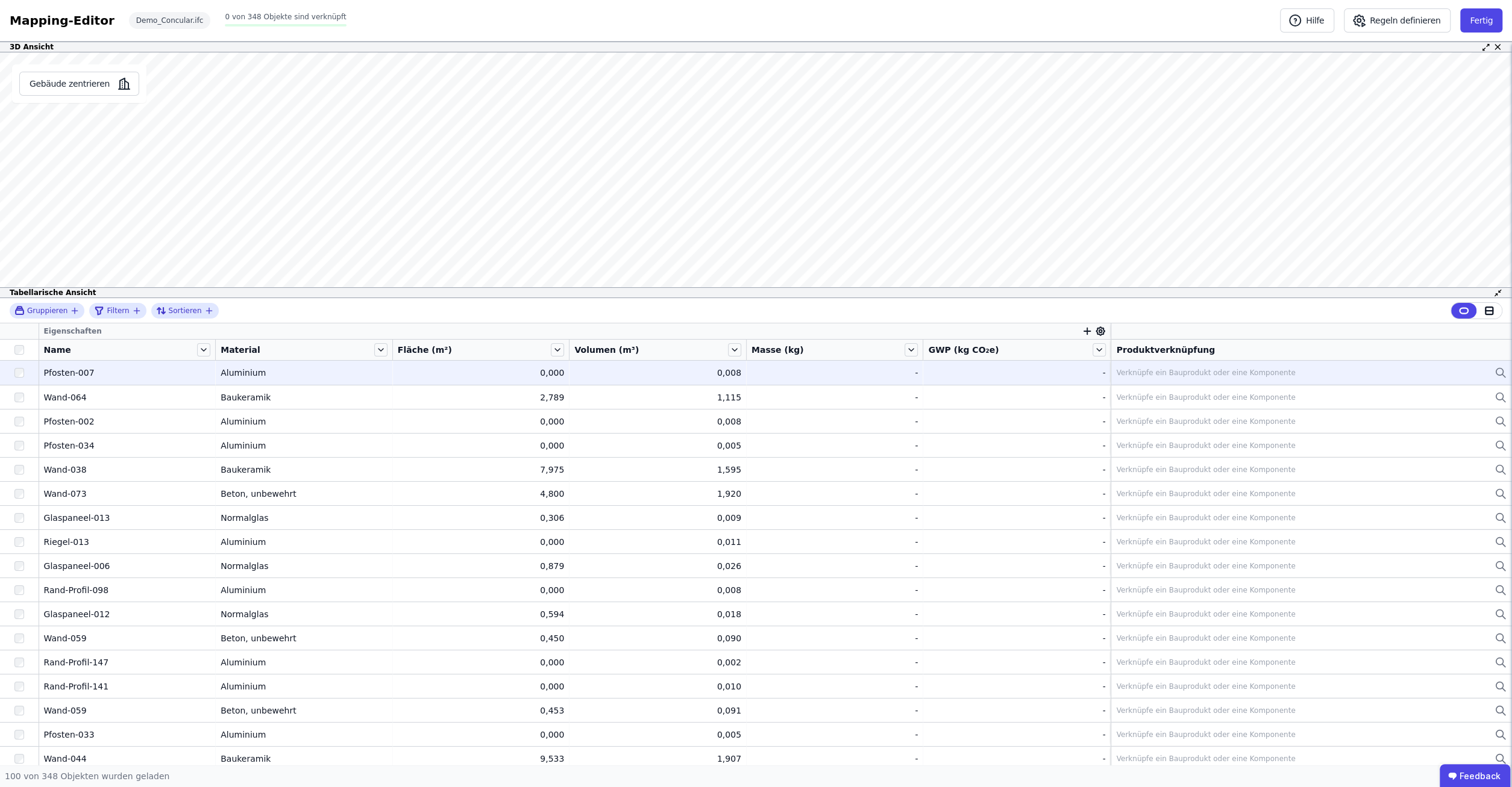
click at [1225, 374] on div "Verknüpfe ein Bauprodukt oder eine Komponente" at bounding box center [1205, 373] width 179 height 10
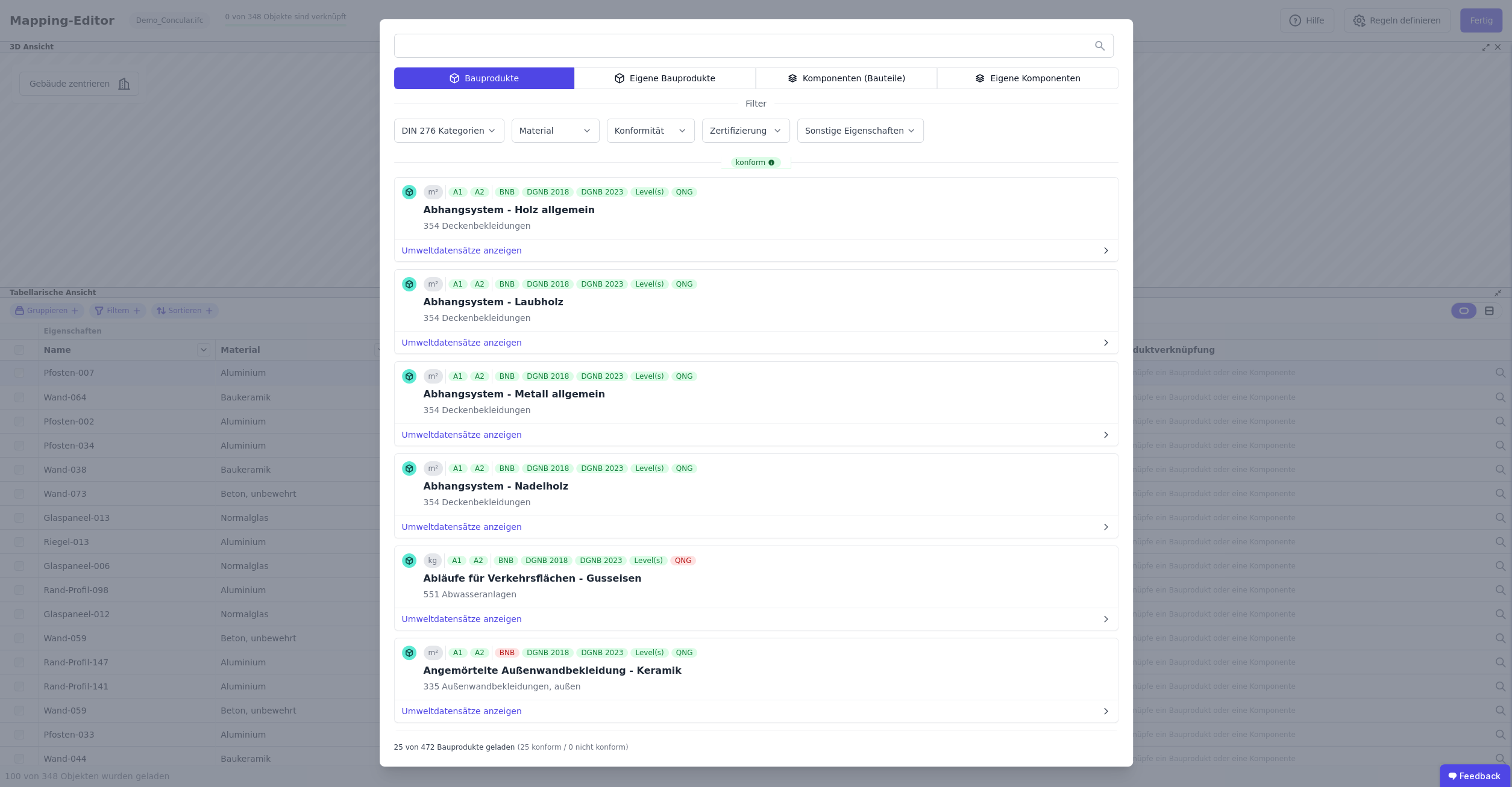
click at [1213, 167] on div "Bauprodukte Eigene Bauprodukte Komponenten (Bauteile) Eigene Komponenten Filter…" at bounding box center [756, 394] width 1512 height 787
